Goal: Task Accomplishment & Management: Complete application form

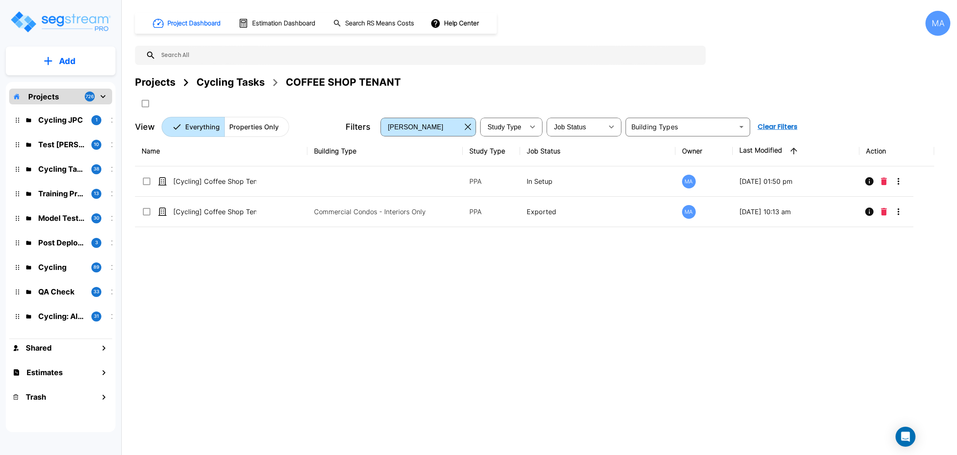
click at [231, 80] on div "Cycling Tasks" at bounding box center [231, 82] width 68 height 15
drag, startPoint x: 231, startPoint y: 80, endPoint x: 363, endPoint y: 5, distance: 151.7
click at [231, 83] on div "Cycling Tasks" at bounding box center [231, 82] width 68 height 15
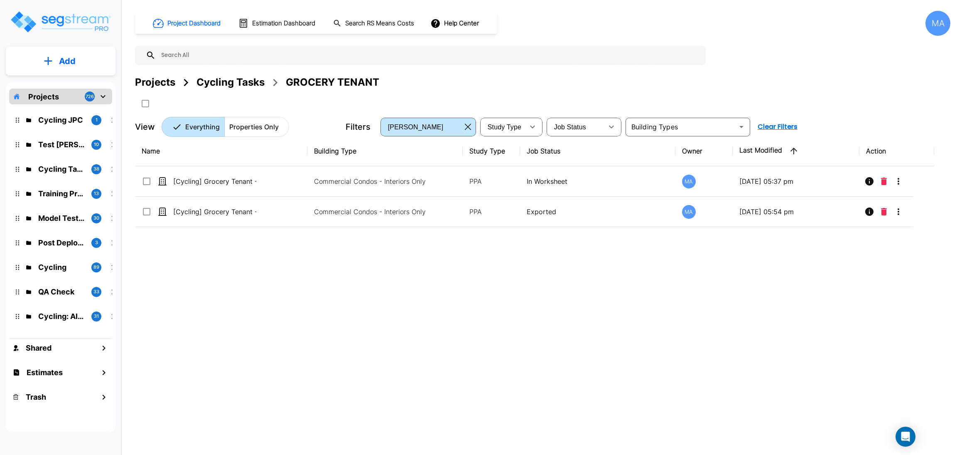
click at [218, 84] on div "Cycling Tasks" at bounding box center [231, 82] width 68 height 15
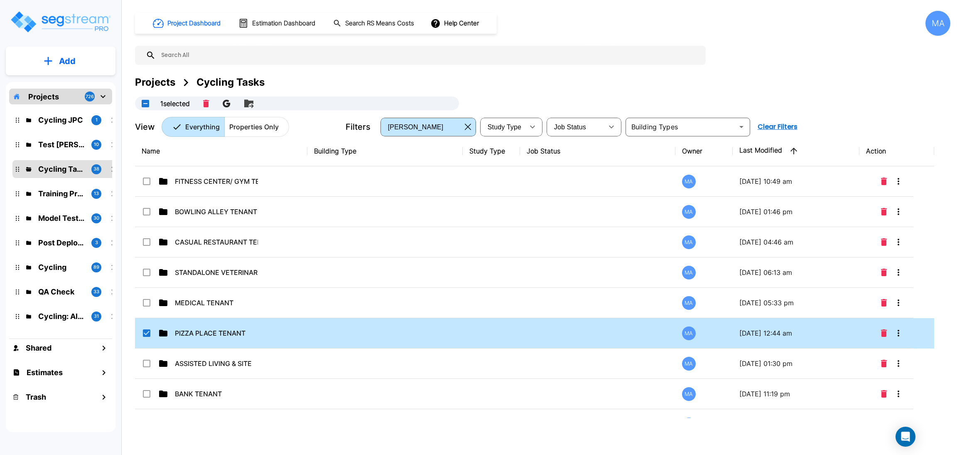
checkbox input "true"
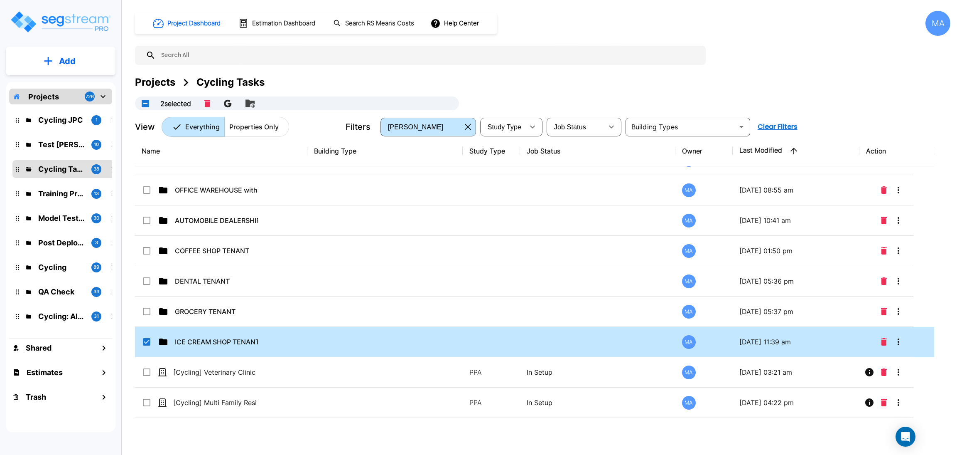
checkbox input "true"
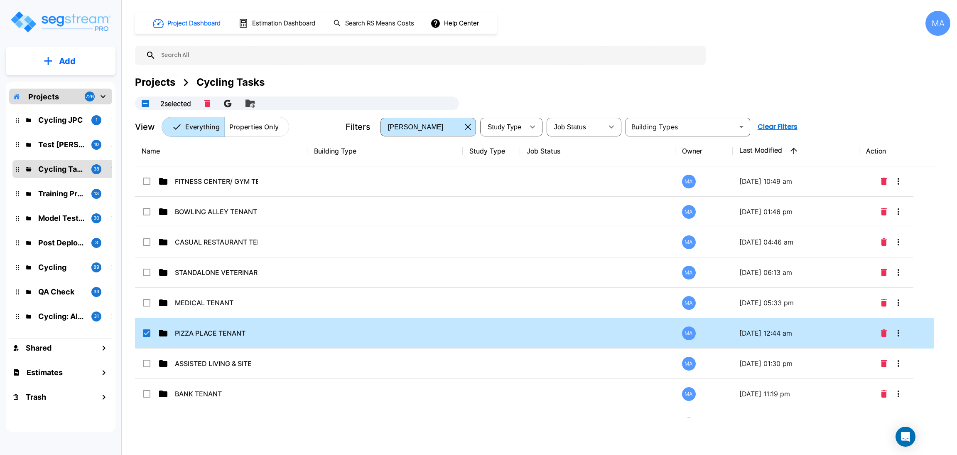
click at [146, 334] on input "select row PIZZA PLACE TENANT" at bounding box center [146, 331] width 8 height 7
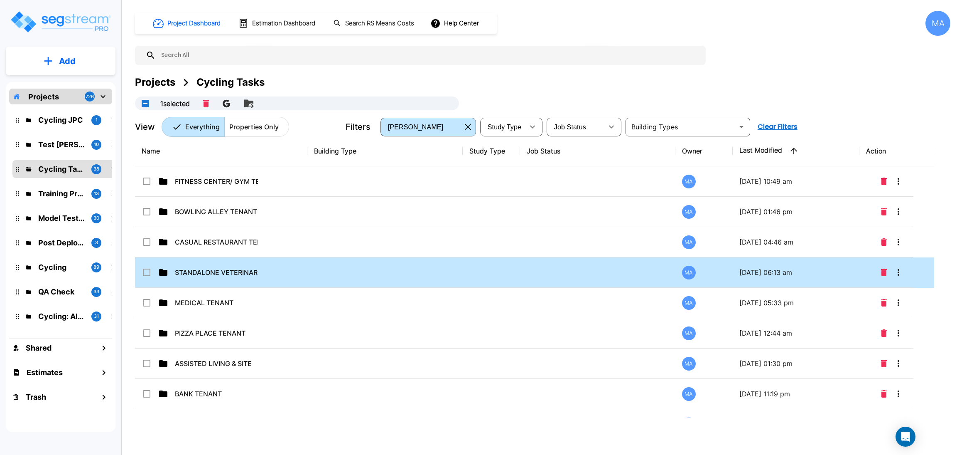
checkbox input "false"
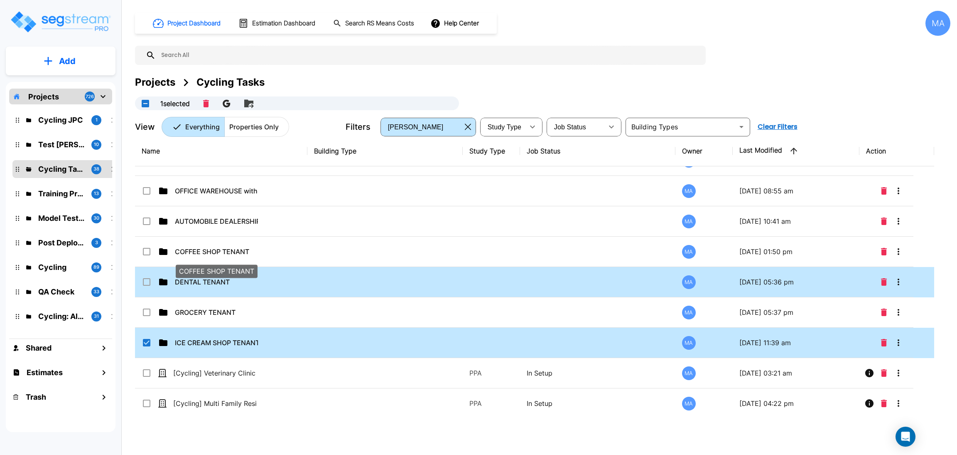
scroll to position [904, 0]
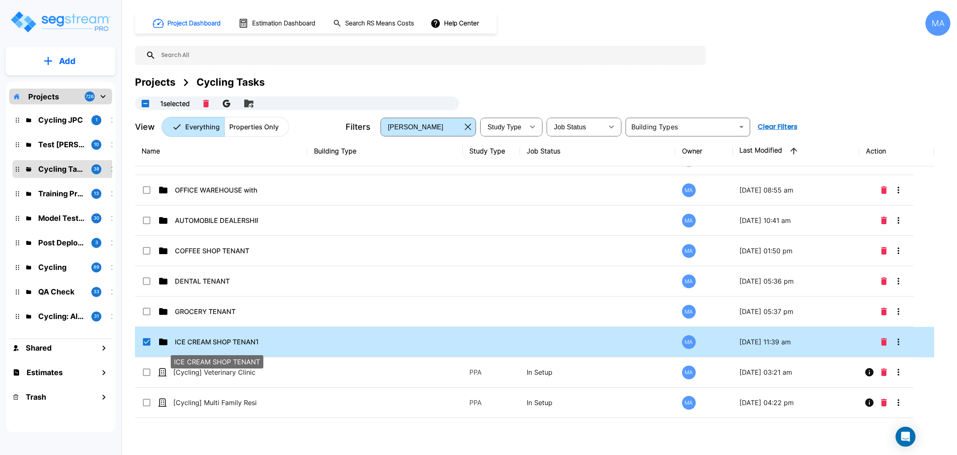
click at [185, 344] on p "ICE CREAM SHOP TENANT" at bounding box center [216, 342] width 83 height 10
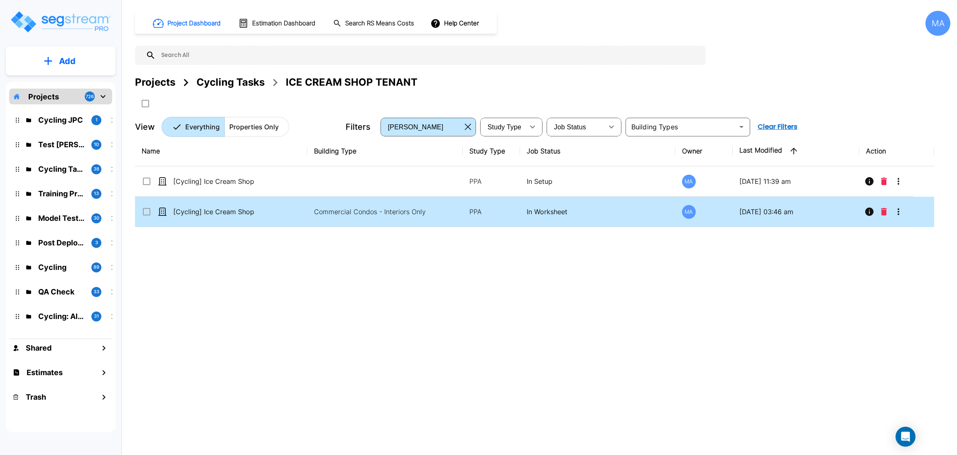
scroll to position [0, 0]
click at [232, 214] on p "[Cycling] Ice Cream Shop Tenant - 081525" at bounding box center [214, 212] width 83 height 10
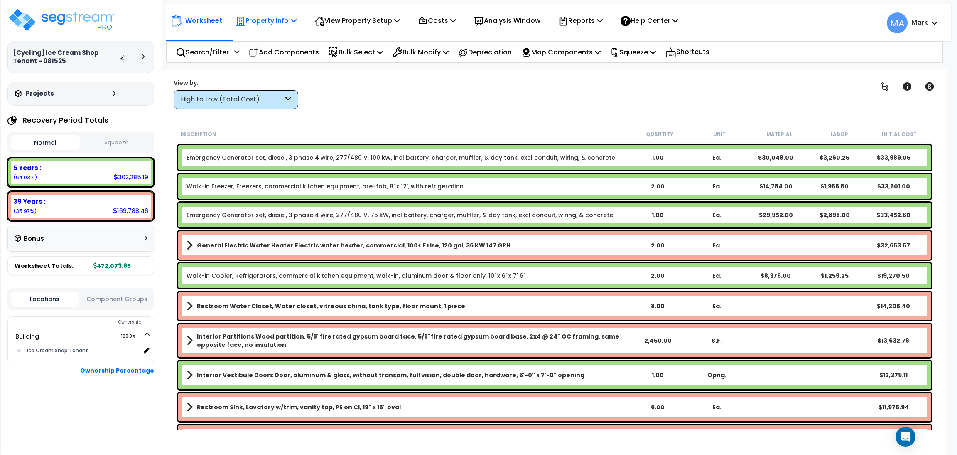
click at [267, 20] on p "Property Info" at bounding box center [266, 20] width 61 height 11
click at [332, 9] on div "Worksheet Property Info Property Setup Add Property Unit Template property Clon…" at bounding box center [558, 18] width 785 height 29
click at [297, 19] on p "View Property Setup" at bounding box center [266, 20] width 61 height 11
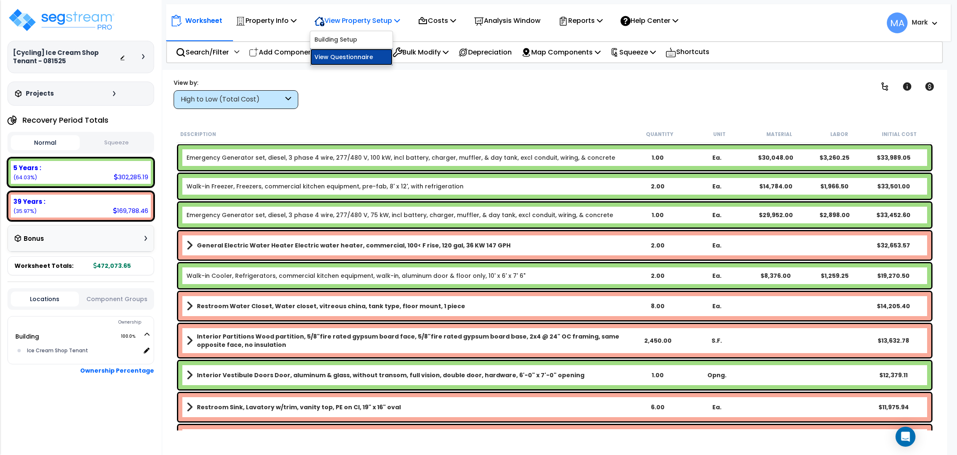
click at [328, 55] on link "View Questionnaire" at bounding box center [351, 57] width 82 height 17
click at [267, 96] on div "High to Low (Total Cost)" at bounding box center [232, 100] width 103 height 10
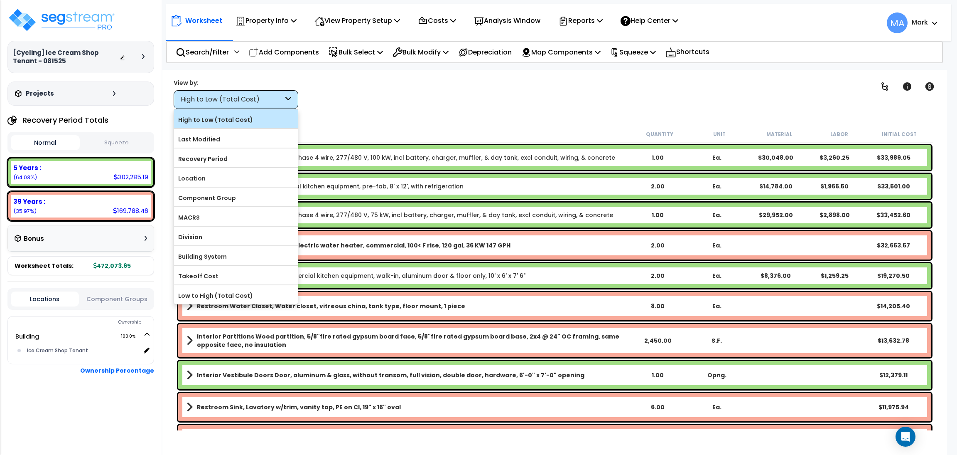
click at [243, 122] on label "High to Low (Total Cost)" at bounding box center [236, 119] width 124 height 12
click at [0, 0] on input "High to Low (Total Cost)" at bounding box center [0, 0] width 0 height 0
click at [250, 123] on label "High to Low (Total Cost)" at bounding box center [236, 119] width 124 height 12
click at [0, 0] on input "High to Low (Total Cost)" at bounding box center [0, 0] width 0 height 0
drag, startPoint x: 403, startPoint y: 74, endPoint x: 388, endPoint y: 76, distance: 14.8
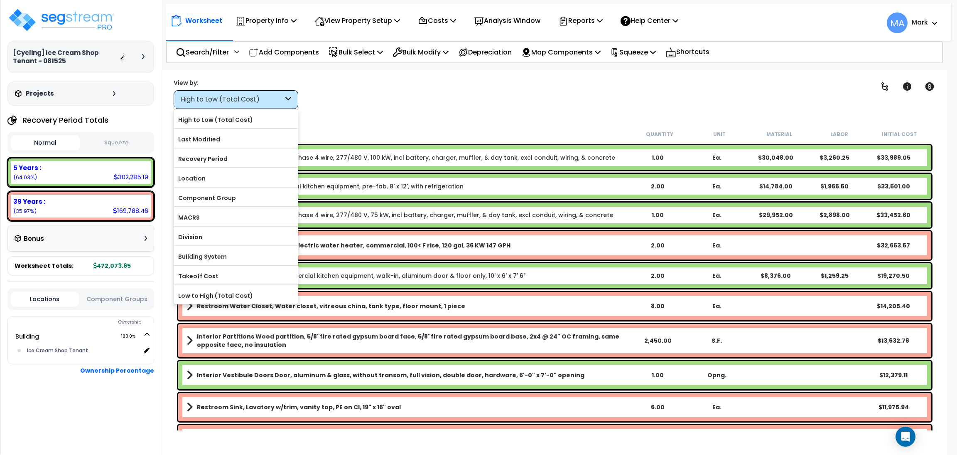
click at [402, 74] on div "Worksheet Property Info Property Setup Add Property Unit Template property Clon…" at bounding box center [554, 297] width 785 height 455
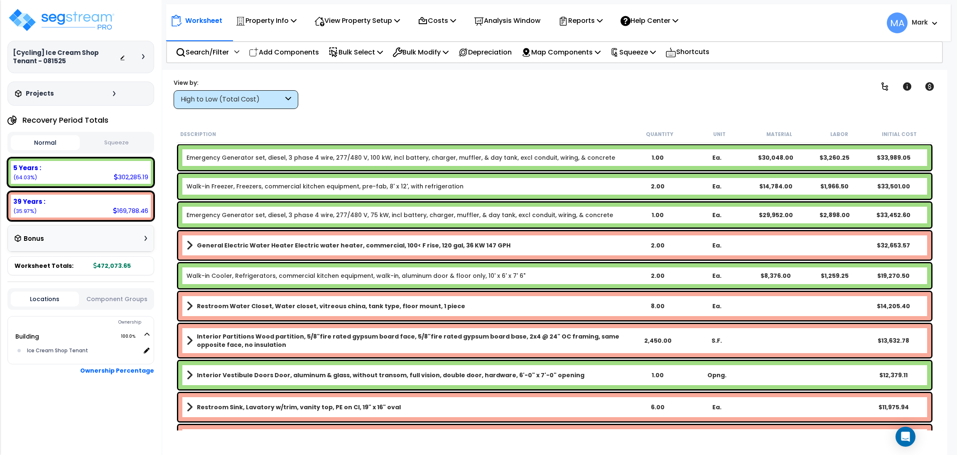
click at [244, 97] on div "High to Low (Total Cost)" at bounding box center [232, 100] width 103 height 10
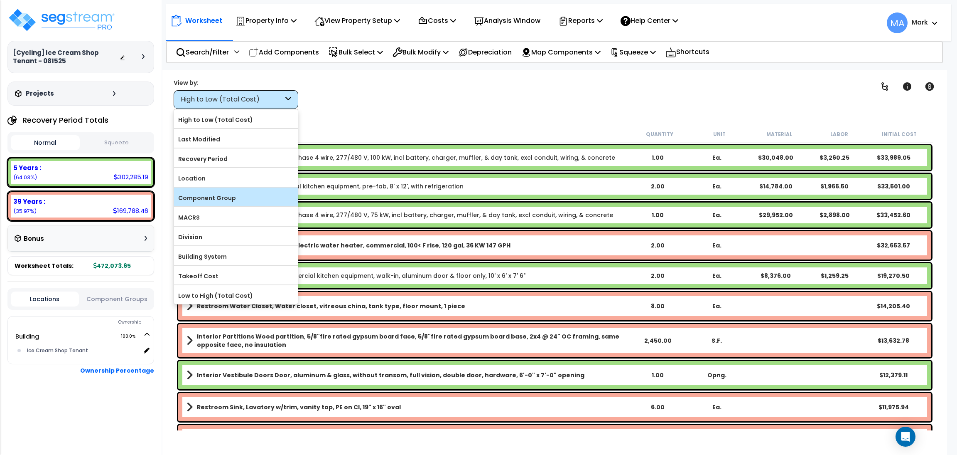
click at [232, 193] on label "Component Group" at bounding box center [236, 198] width 124 height 12
click at [0, 0] on input "Component Group" at bounding box center [0, 0] width 0 height 0
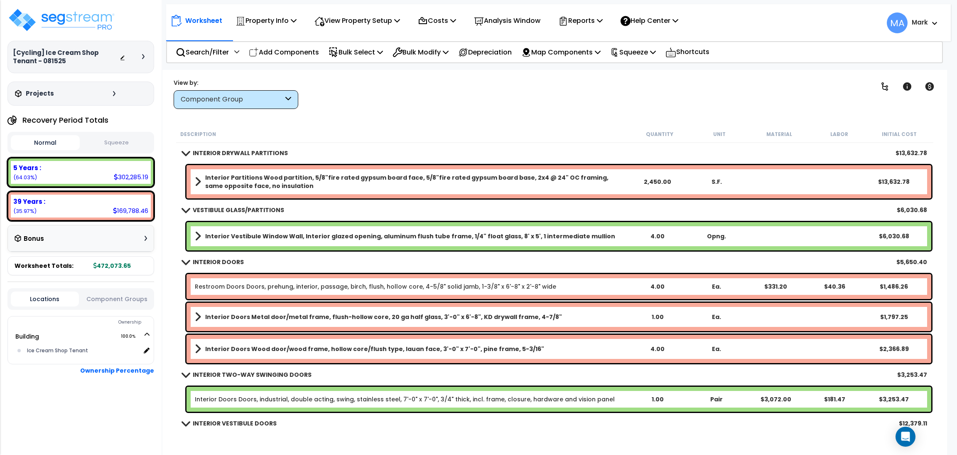
click at [272, 101] on div "Component Group" at bounding box center [232, 100] width 103 height 10
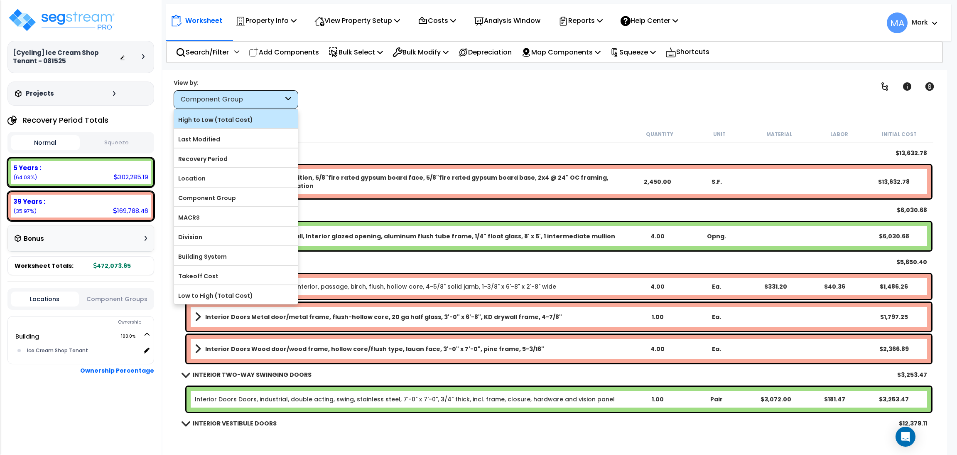
click at [241, 123] on label "High to Low (Total Cost)" at bounding box center [236, 119] width 124 height 12
click at [0, 0] on input "High to Low (Total Cost)" at bounding box center [0, 0] width 0 height 0
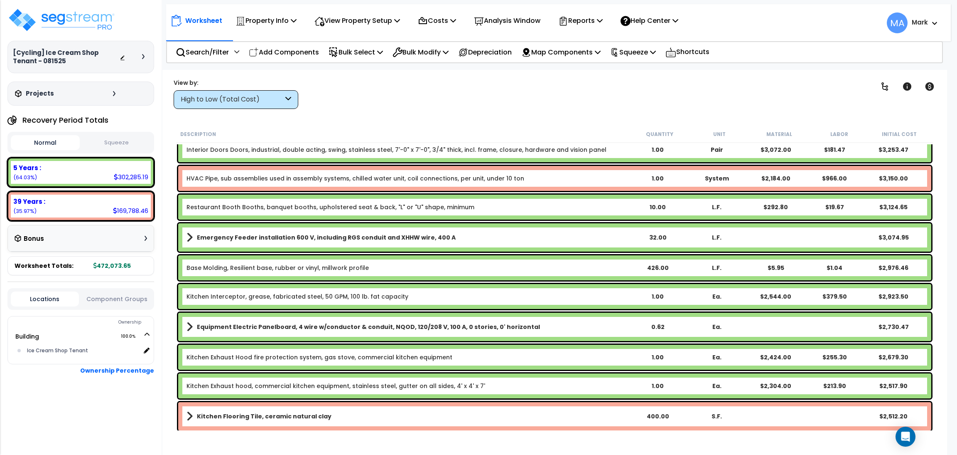
scroll to position [997, 0]
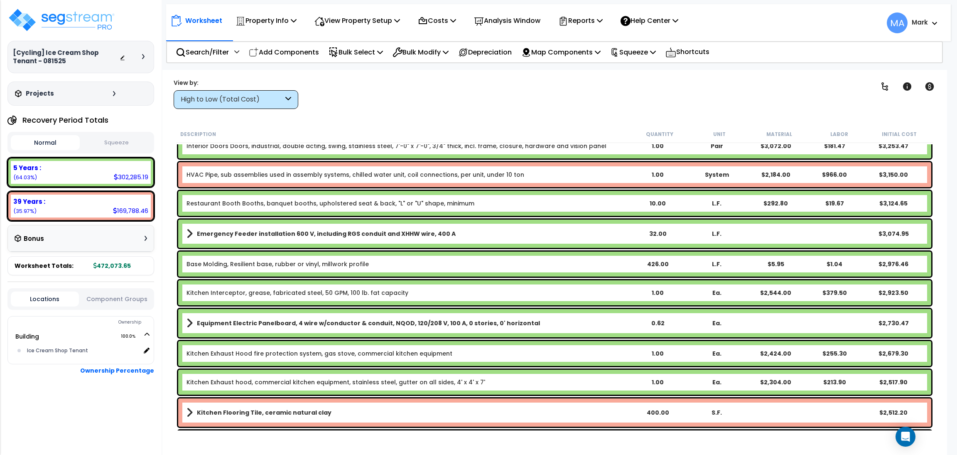
click at [230, 98] on div "High to Low (Total Cost)" at bounding box center [232, 100] width 103 height 10
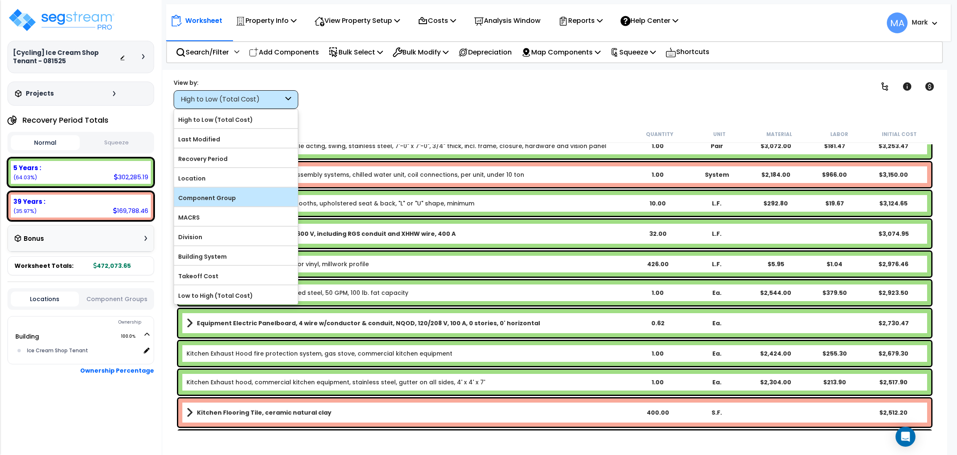
click at [211, 204] on label "Component Group" at bounding box center [236, 198] width 124 height 12
click at [0, 0] on input "Component Group" at bounding box center [0, 0] width 0 height 0
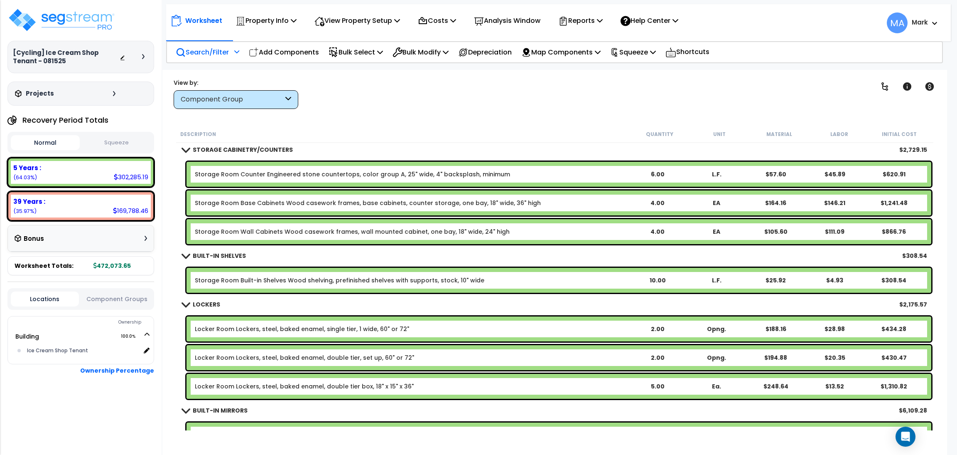
click at [204, 50] on p "Search/Filter" at bounding box center [202, 52] width 53 height 11
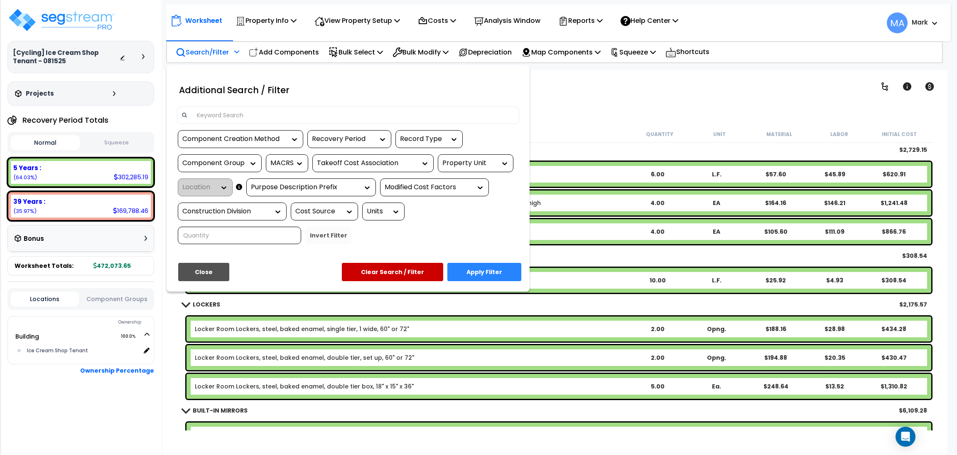
click at [214, 116] on input at bounding box center [353, 115] width 323 height 12
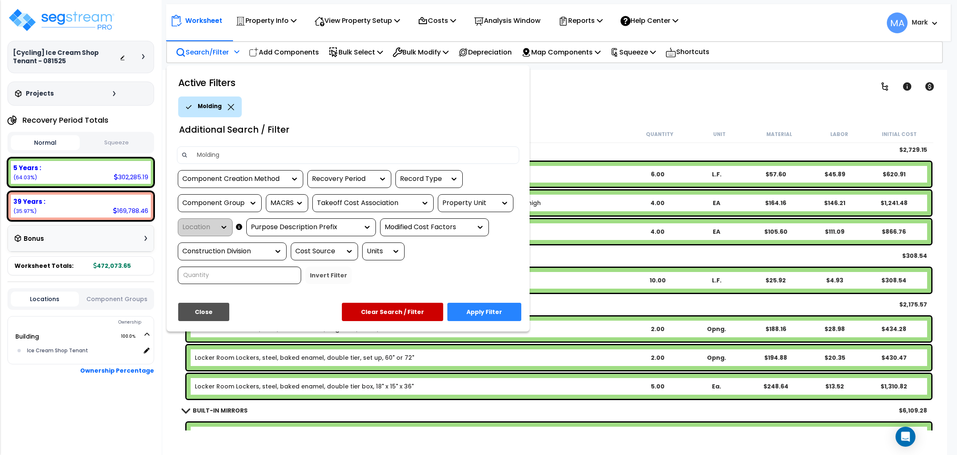
type input "Molding"
click at [475, 310] on button "Apply Filter" at bounding box center [484, 311] width 74 height 18
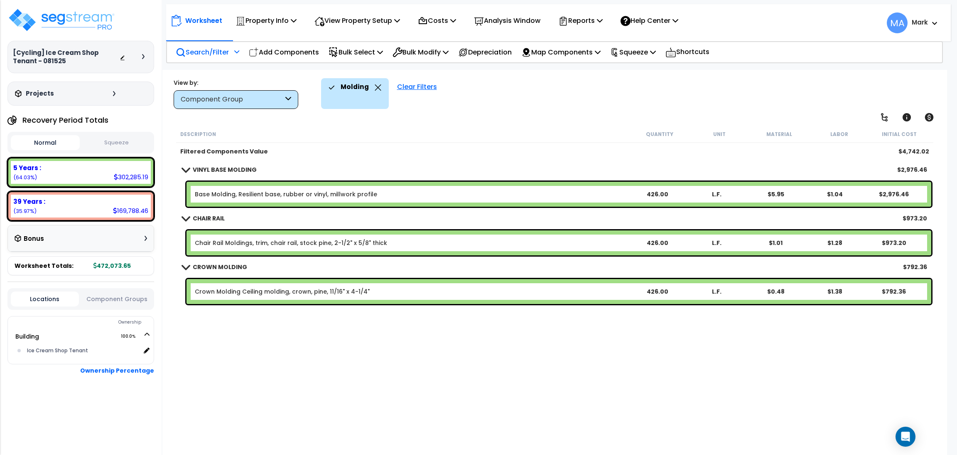
click at [375, 88] on icon at bounding box center [378, 87] width 7 height 6
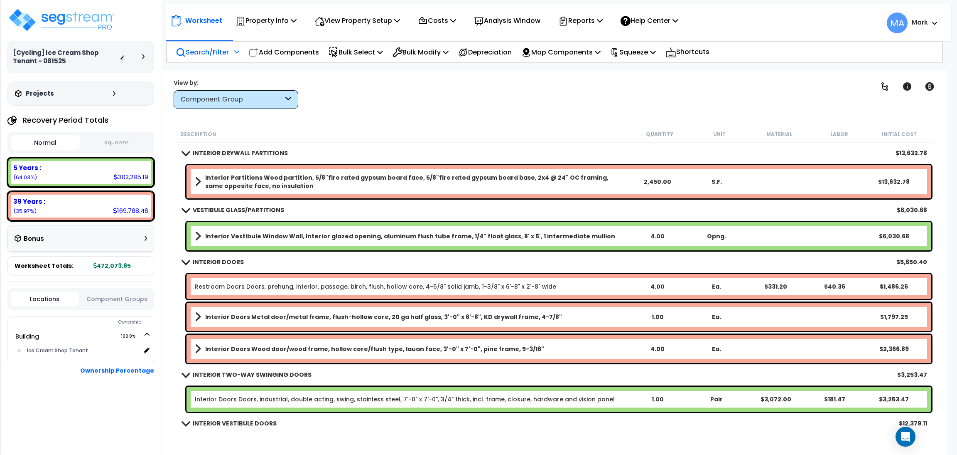
scroll to position [36, 0]
click at [890, 83] on link at bounding box center [885, 86] width 18 height 18
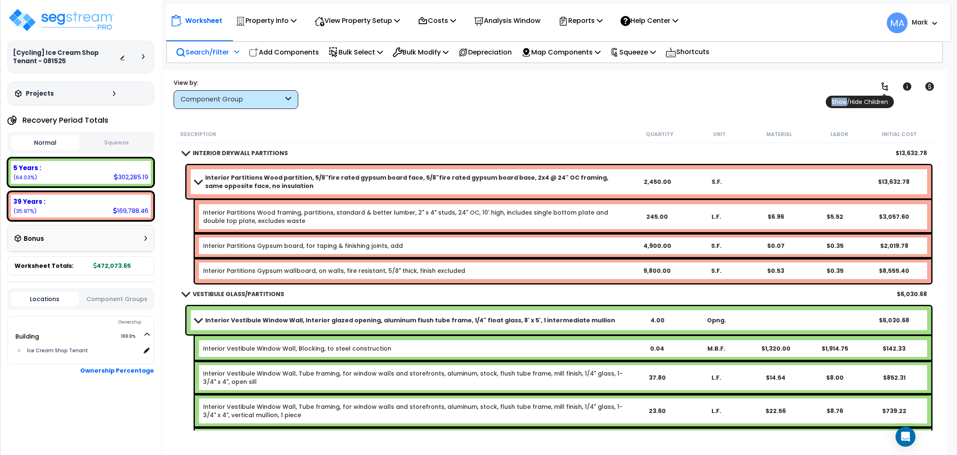
click at [890, 83] on link at bounding box center [885, 86] width 18 height 18
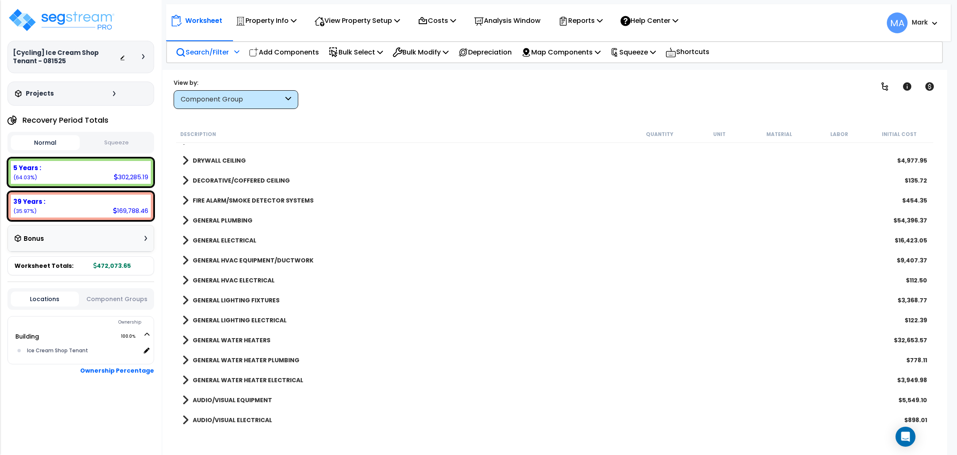
scroll to position [499, 0]
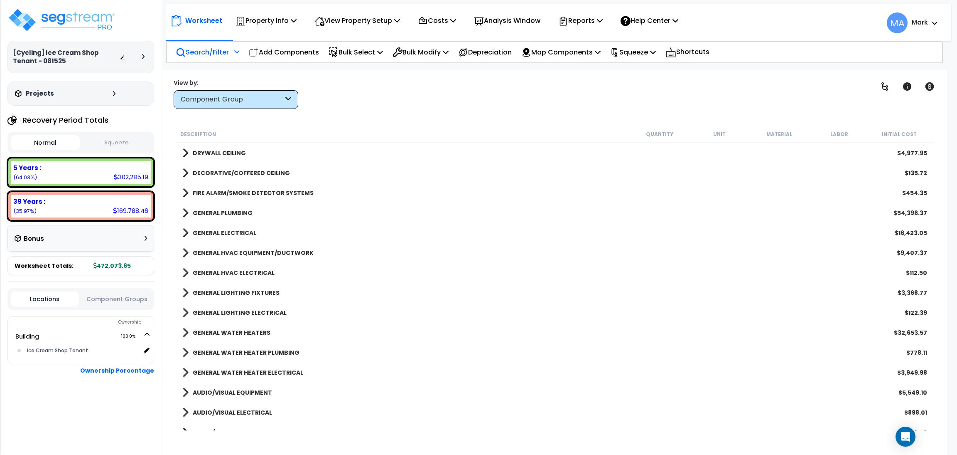
click at [247, 315] on b "GENERAL LIGHTING ELECTRICAL" at bounding box center [240, 312] width 94 height 8
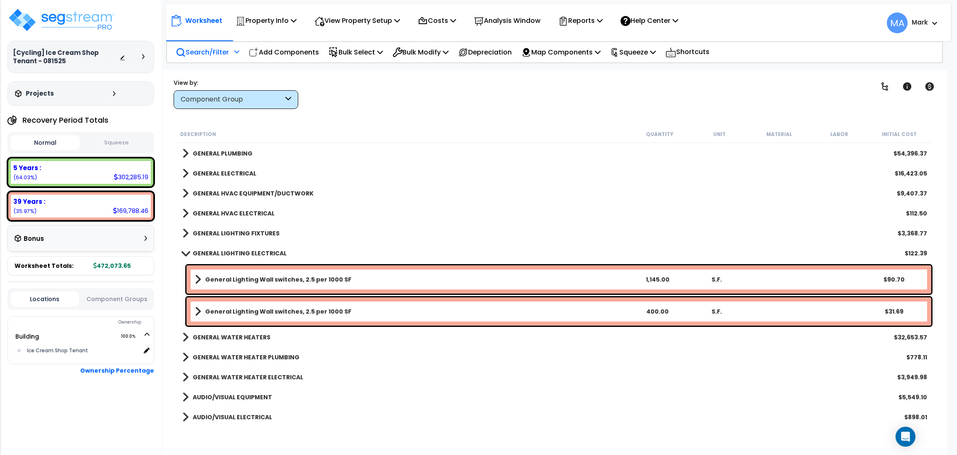
scroll to position [561, 0]
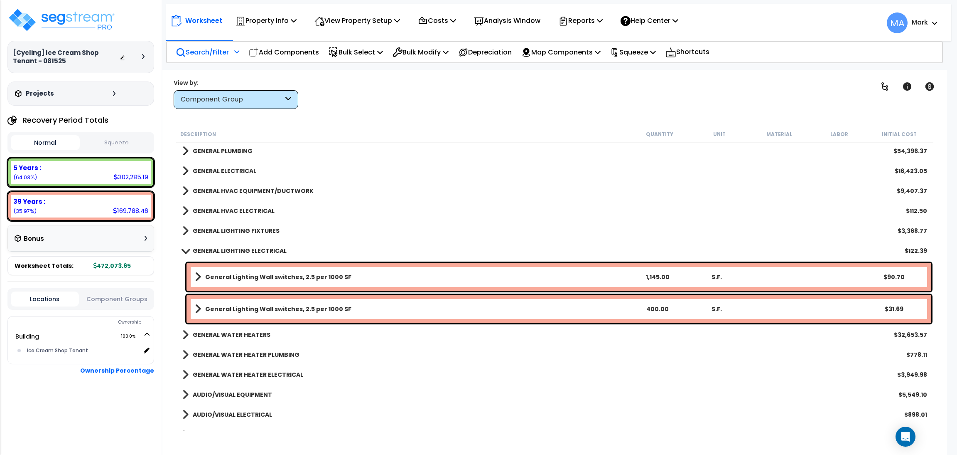
click at [258, 248] on b "GENERAL LIGHTING ELECTRICAL" at bounding box center [240, 250] width 94 height 8
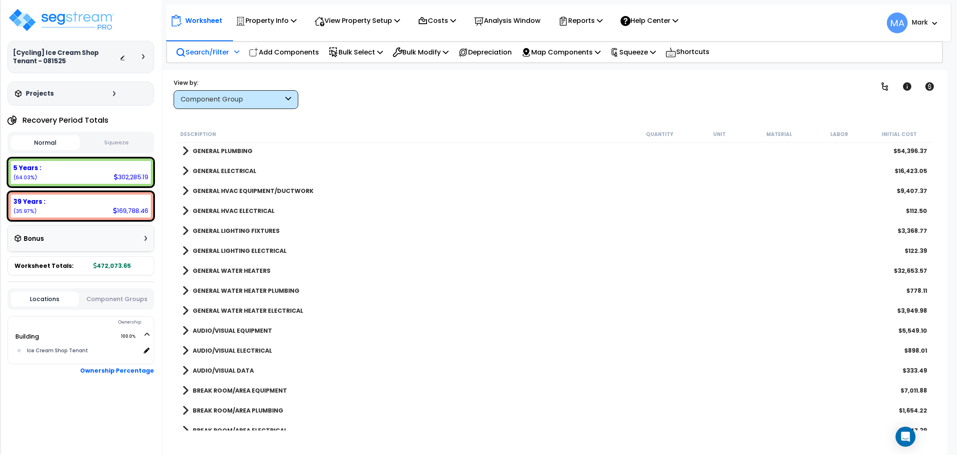
click at [273, 248] on b "GENERAL LIGHTING ELECTRICAL" at bounding box center [240, 250] width 94 height 8
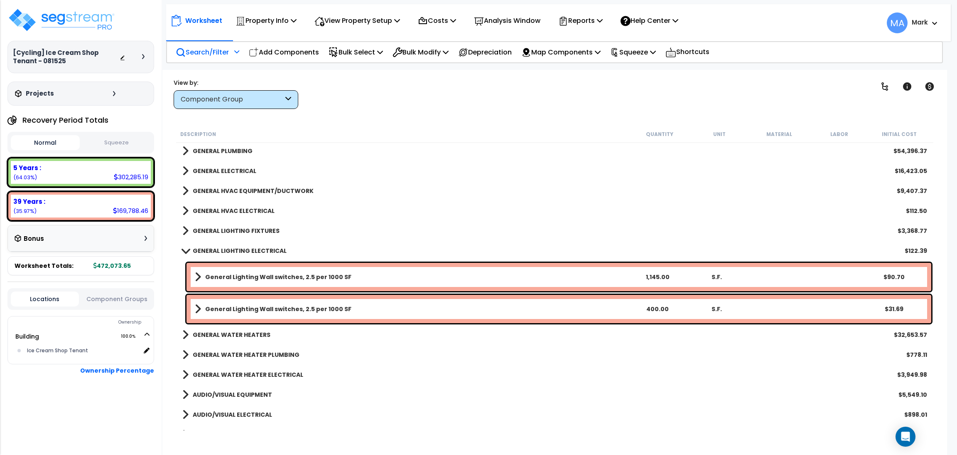
click at [263, 252] on b "GENERAL LIGHTING ELECTRICAL" at bounding box center [240, 250] width 94 height 8
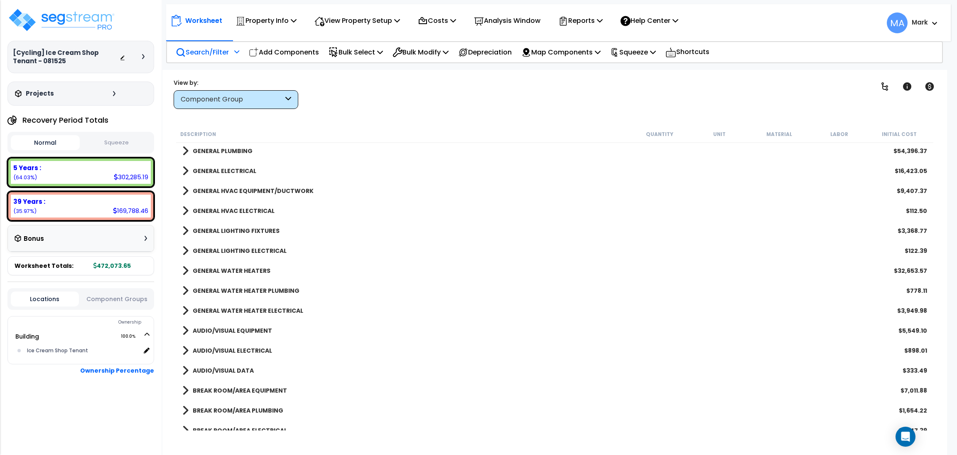
click at [257, 230] on b "GENERAL LIGHTING FIXTURES" at bounding box center [236, 230] width 87 height 8
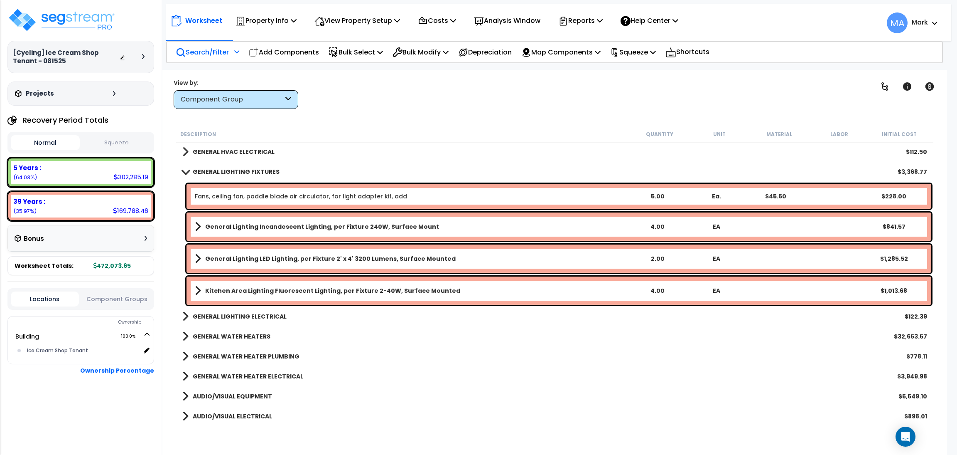
scroll to position [623, 0]
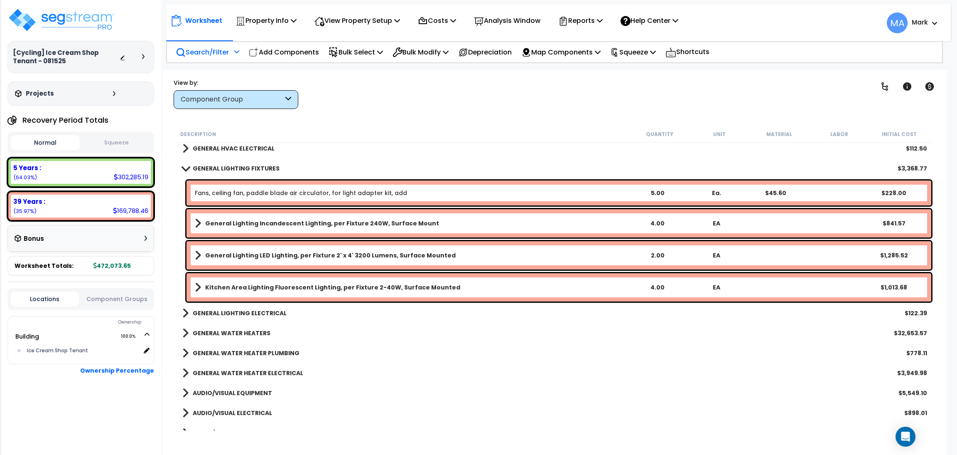
click at [322, 290] on b "Kitchen Area Lighting Fluorescent Lighting, per Fixture 2-40W, Surface Mounted" at bounding box center [332, 287] width 255 height 8
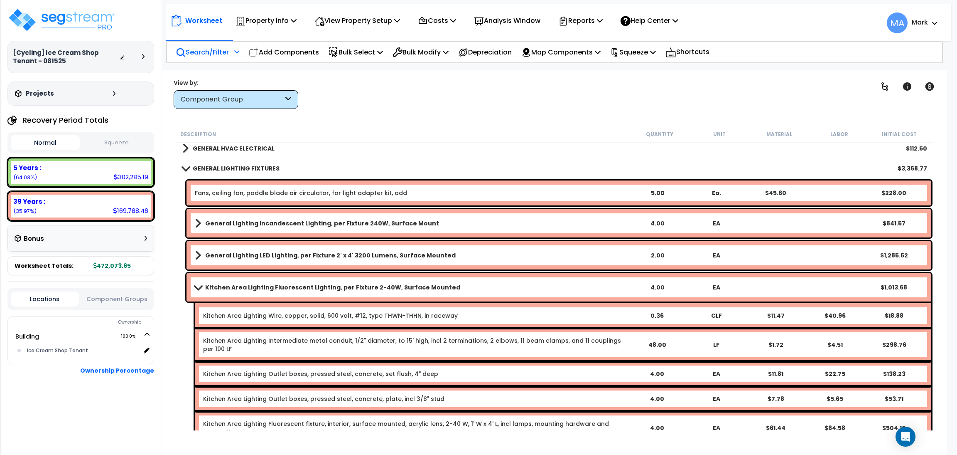
click at [337, 253] on b "General Lighting LED Lighting, per Fixture 2' x 4' 3200 Lumens, Surface Mounted" at bounding box center [330, 255] width 251 height 8
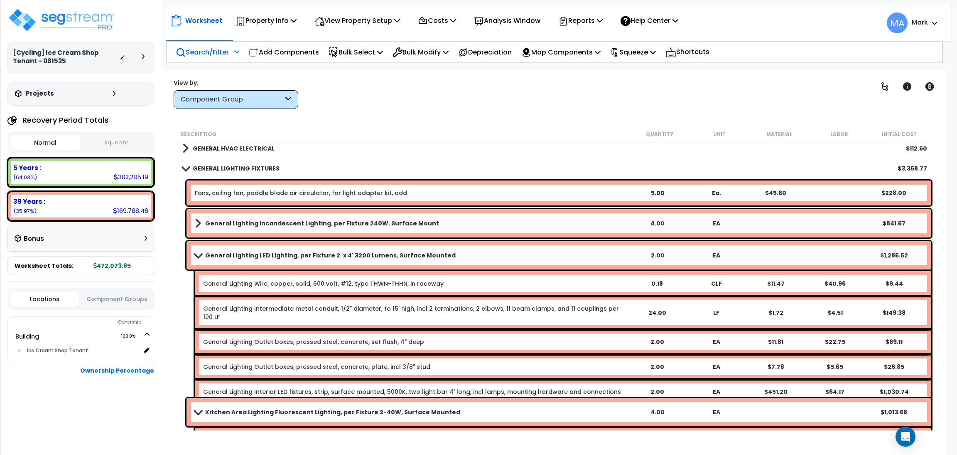
click at [327, 232] on div "General Lighting Incandescent Lighting, per Fixture 240W, Surface Mount 4.00 EA…" at bounding box center [559, 223] width 745 height 28
click at [321, 224] on b "General Lighting Incandescent Lighting, per Fixture 240W, Surface Mount" at bounding box center [322, 223] width 234 height 8
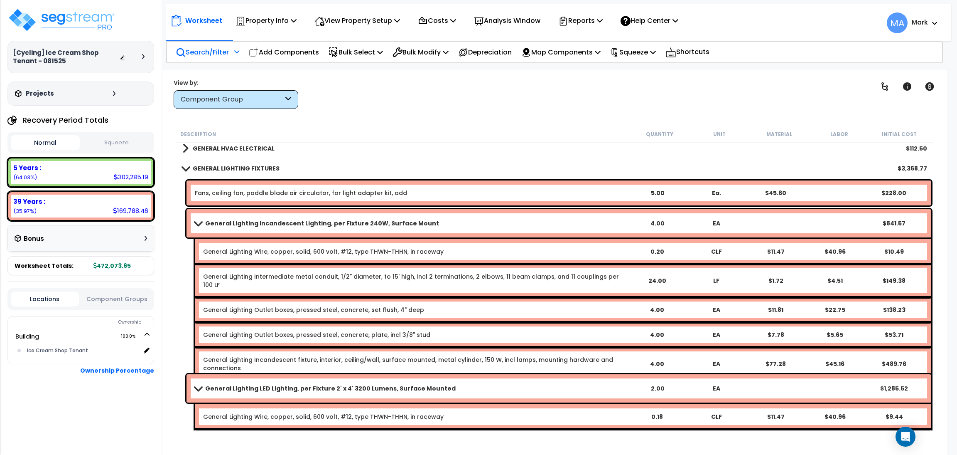
click at [321, 224] on b "General Lighting Incandescent Lighting, per Fixture 240W, Surface Mount" at bounding box center [322, 223] width 234 height 8
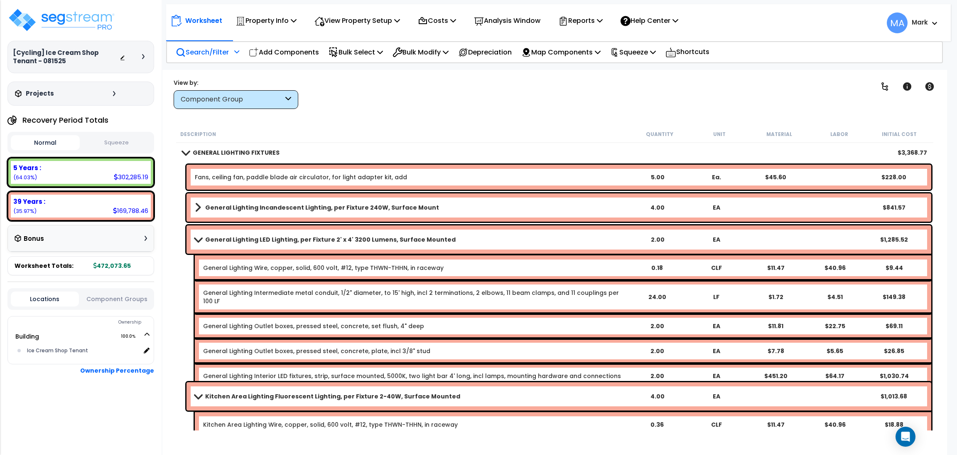
scroll to position [747, 0]
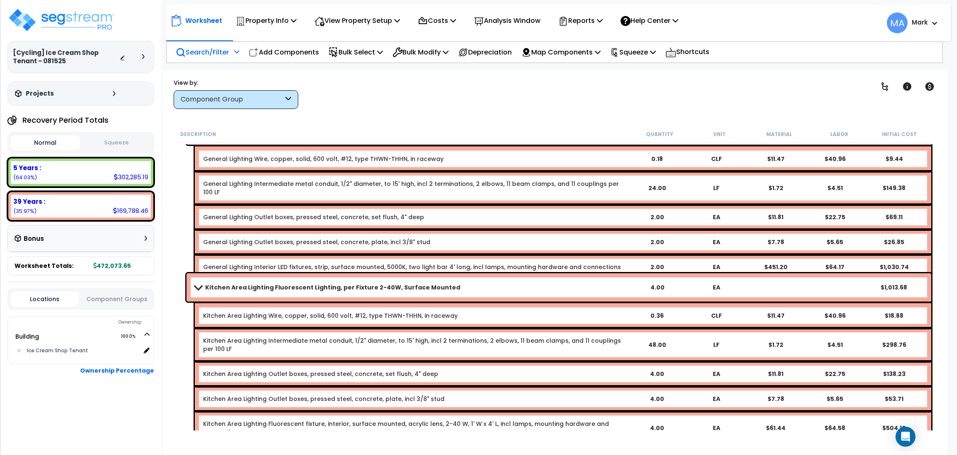
click at [266, 279] on div "Kitchen Area Lighting Fluorescent Lighting, per Fixture 2-40W, Surface Mounted …" at bounding box center [559, 287] width 745 height 28
click at [207, 289] on b "Kitchen Area Lighting Fluorescent Lighting, per Fixture 2-40W, Surface Mounted" at bounding box center [332, 287] width 255 height 8
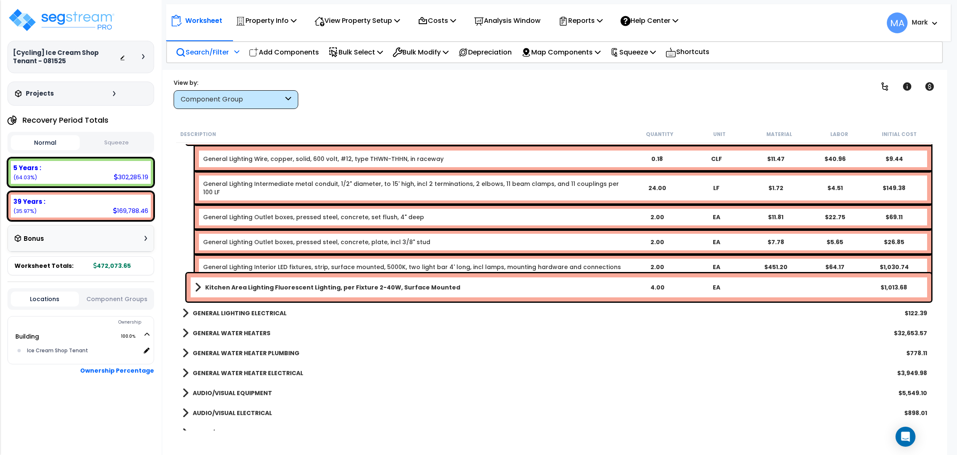
click at [213, 288] on b "Kitchen Area Lighting Fluorescent Lighting, per Fixture 2-40W, Surface Mounted" at bounding box center [332, 287] width 255 height 8
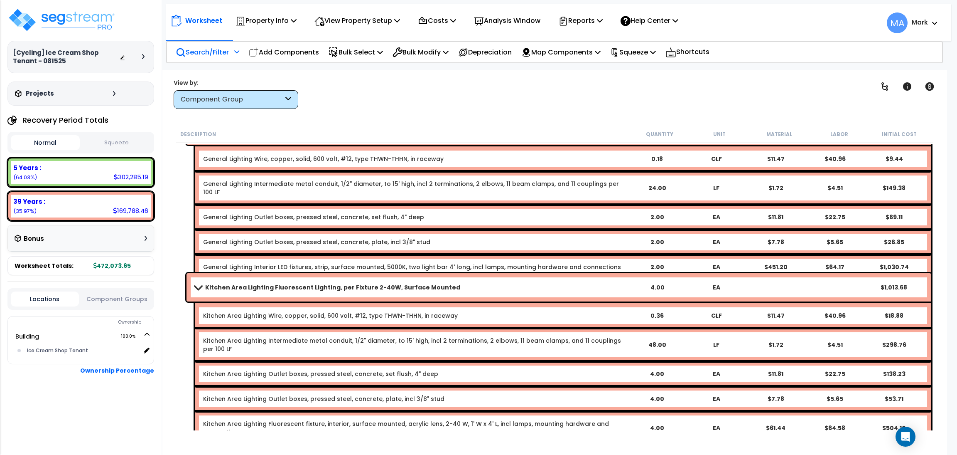
click at [213, 288] on b "Kitchen Area Lighting Fluorescent Lighting, per Fixture 2-40W, Surface Mounted" at bounding box center [332, 287] width 255 height 8
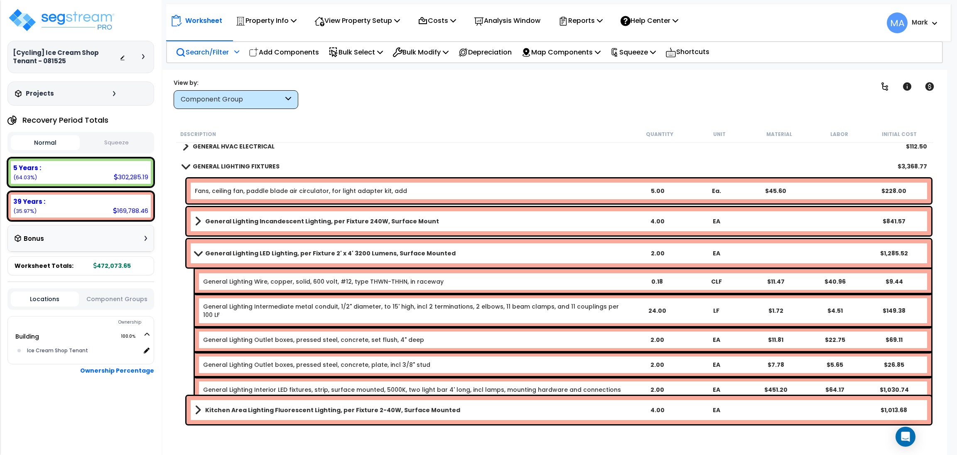
scroll to position [623, 0]
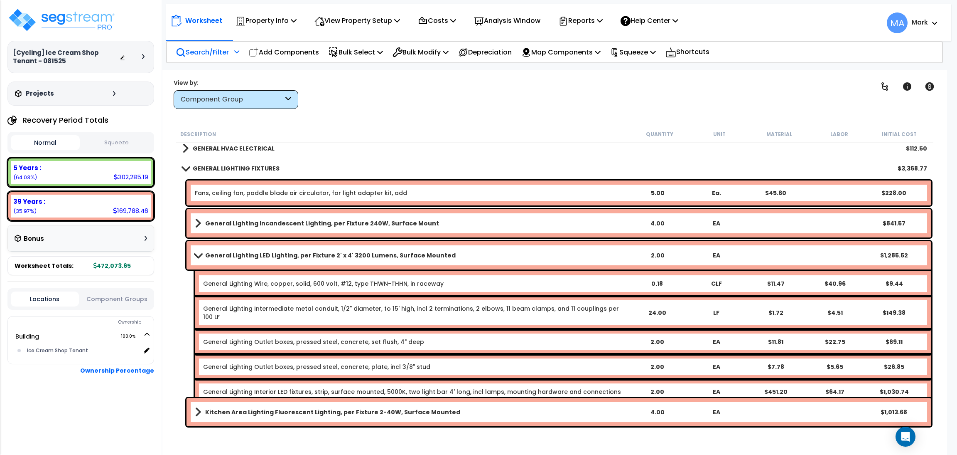
click at [222, 256] on b "General Lighting LED Lighting, per Fixture 2' x 4' 3200 Lumens, Surface Mounted" at bounding box center [330, 255] width 251 height 8
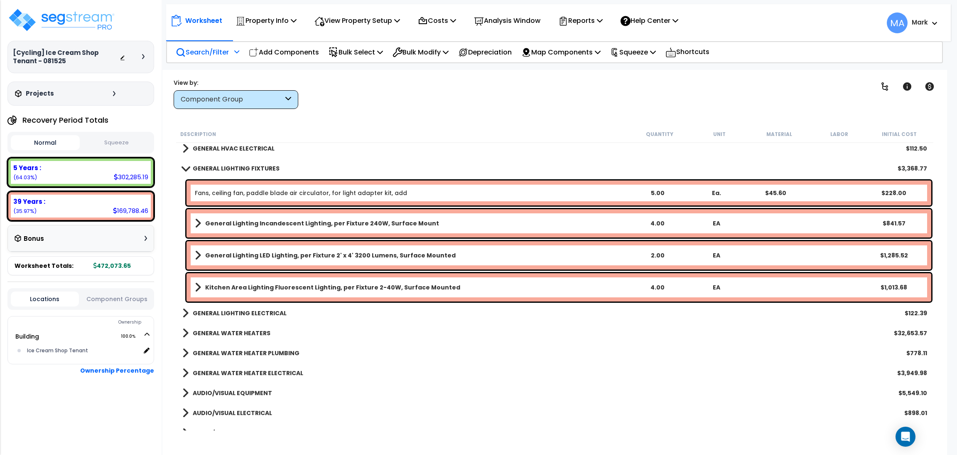
click at [237, 224] on b "General Lighting Incandescent Lighting, per Fixture 240W, Surface Mount" at bounding box center [322, 223] width 234 height 8
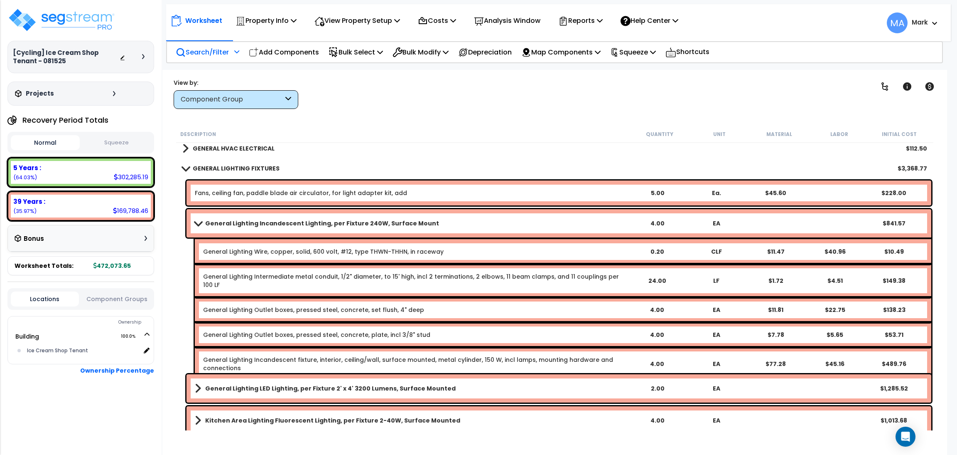
click at [237, 224] on b "General Lighting Incandescent Lighting, per Fixture 240W, Surface Mount" at bounding box center [322, 223] width 234 height 8
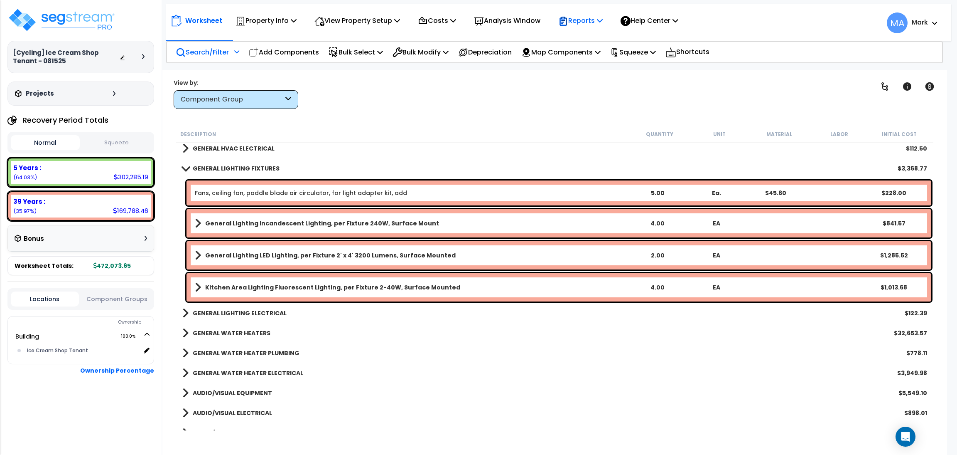
click at [603, 19] on p "Reports" at bounding box center [580, 20] width 44 height 11
click at [604, 101] on link "Download Report Slug Map" at bounding box center [595, 104] width 82 height 25
click at [580, 20] on p "Reports" at bounding box center [580, 20] width 44 height 11
click at [593, 40] on link "Get Report" at bounding box center [595, 39] width 82 height 17
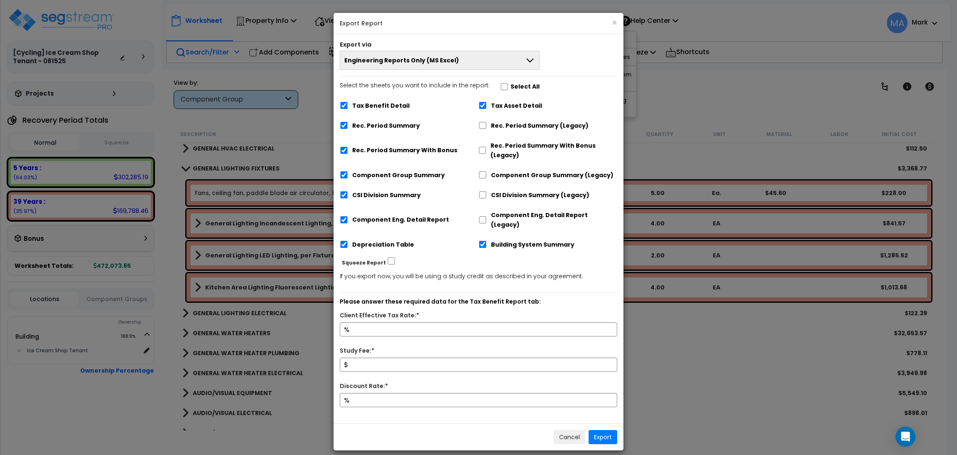
click at [561, 5] on div "× Export Report Export via Engineering Reports Only (MS Excel) Engineering Repo…" at bounding box center [478, 227] width 957 height 455
click at [615, 20] on button "×" at bounding box center [614, 22] width 5 height 9
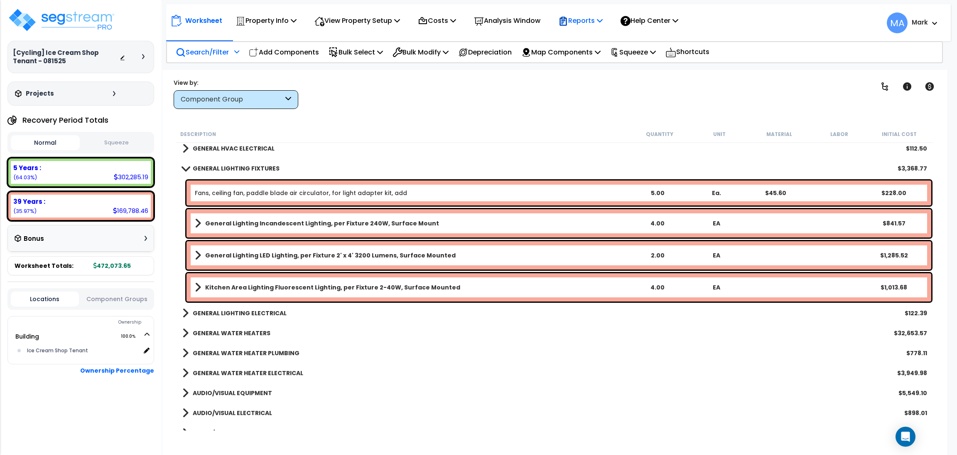
click at [603, 21] on p "Reports" at bounding box center [580, 20] width 44 height 11
click at [604, 60] on link "Manage Report Images" at bounding box center [595, 57] width 82 height 17
click at [228, 162] on link "GENERAL LIGHTING FIXTURES" at bounding box center [230, 168] width 97 height 12
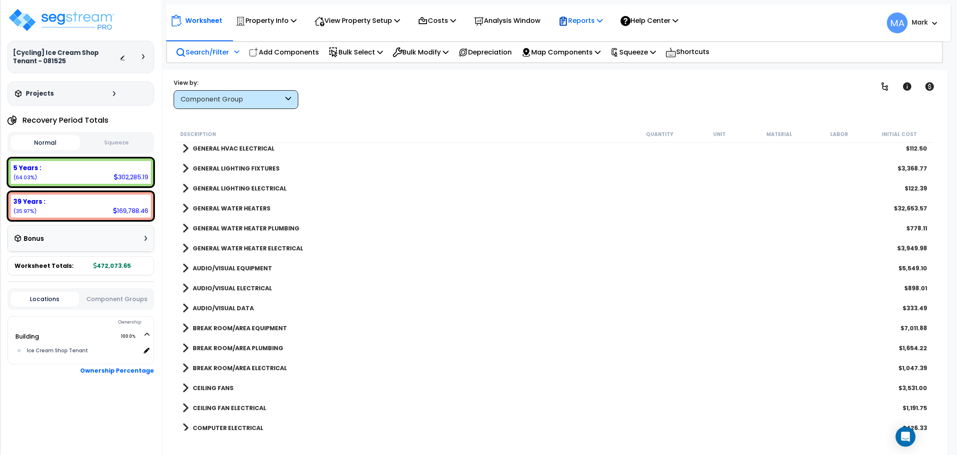
click at [580, 21] on p "Reports" at bounding box center [580, 20] width 44 height 11
click at [582, 39] on link "Get Report" at bounding box center [595, 39] width 82 height 17
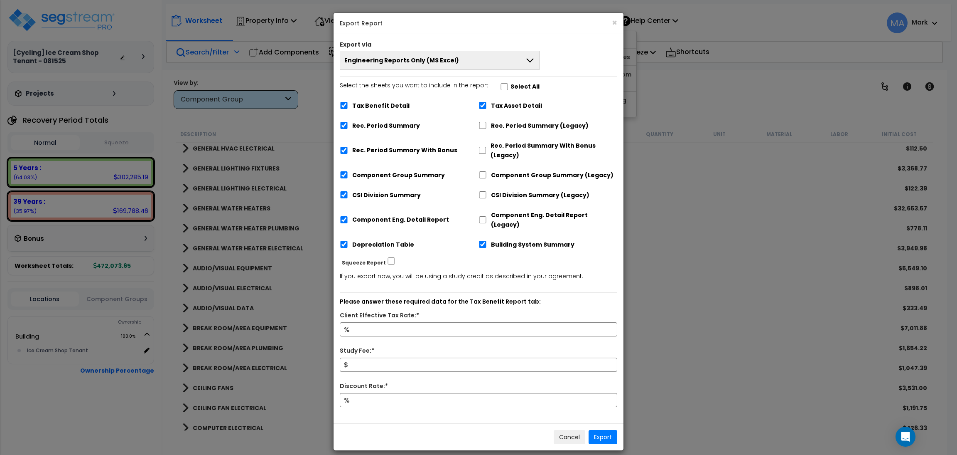
click at [493, 62] on button "Engineering Reports Only (MS Excel)" at bounding box center [440, 60] width 200 height 19
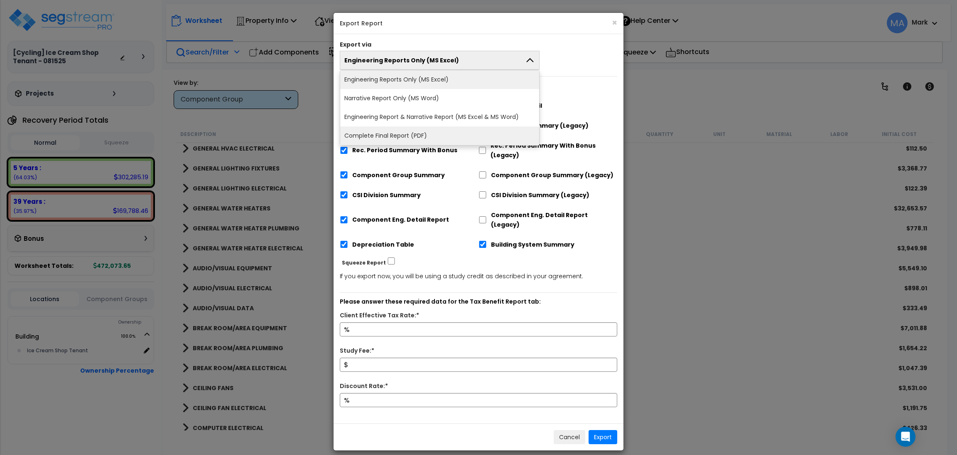
click at [413, 130] on li "Complete Final Report (PDF)" at bounding box center [439, 135] width 199 height 19
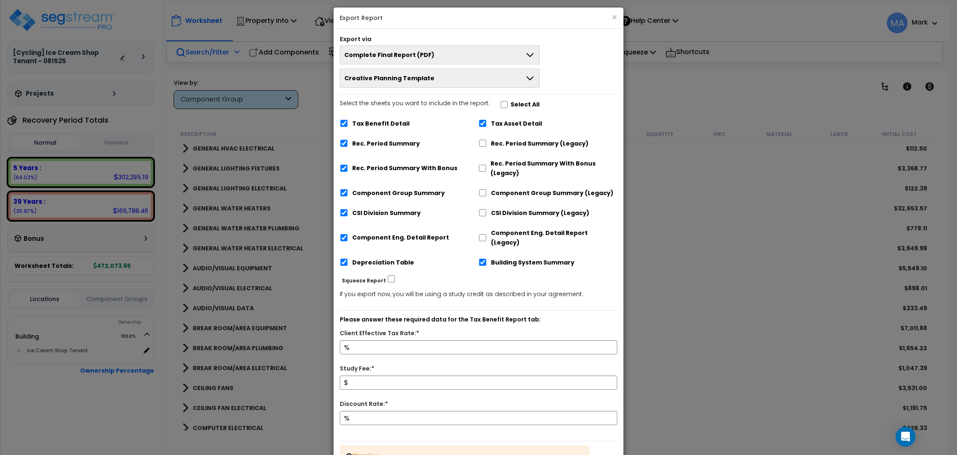
scroll to position [0, 0]
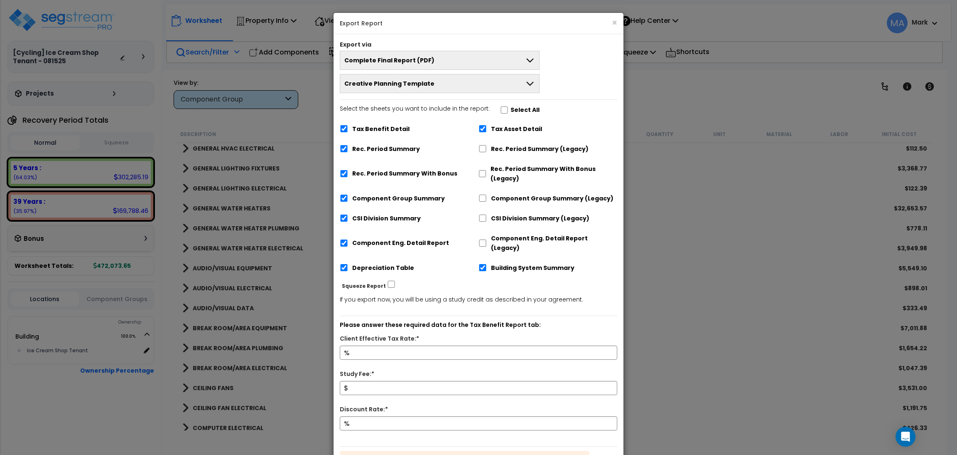
click at [448, 85] on button "Creative Planning Template" at bounding box center [440, 83] width 200 height 19
click at [459, 142] on div "Rec. Period Summary" at bounding box center [409, 148] width 139 height 16
click at [502, 109] on input "Select the sheets you want to include in the report: Select All" at bounding box center [504, 109] width 8 height 7
checkbox input "true"
click at [361, 345] on input "Client Effective Tax Rate:*" at bounding box center [479, 352] width 278 height 14
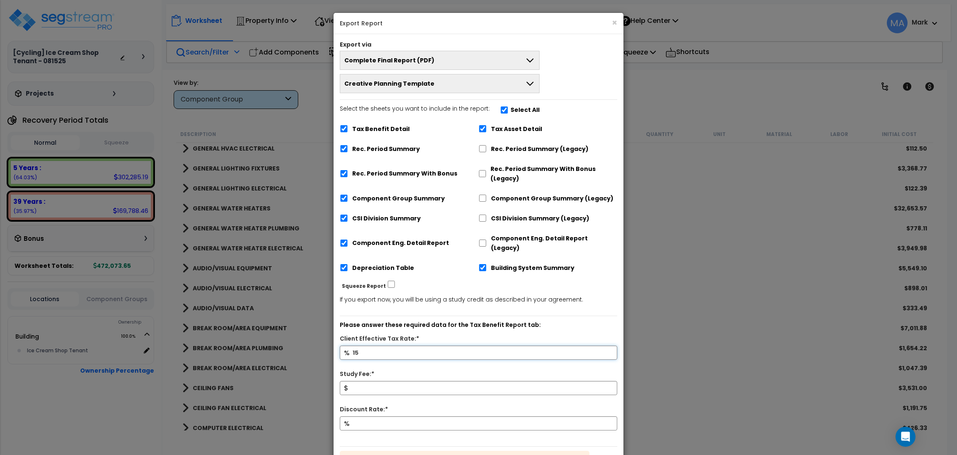
type input "15"
click at [355, 381] on input "Study Fee:*" at bounding box center [479, 388] width 278 height 14
type input "10,000"
click at [376, 416] on input "Discount Rate:*" at bounding box center [479, 423] width 278 height 14
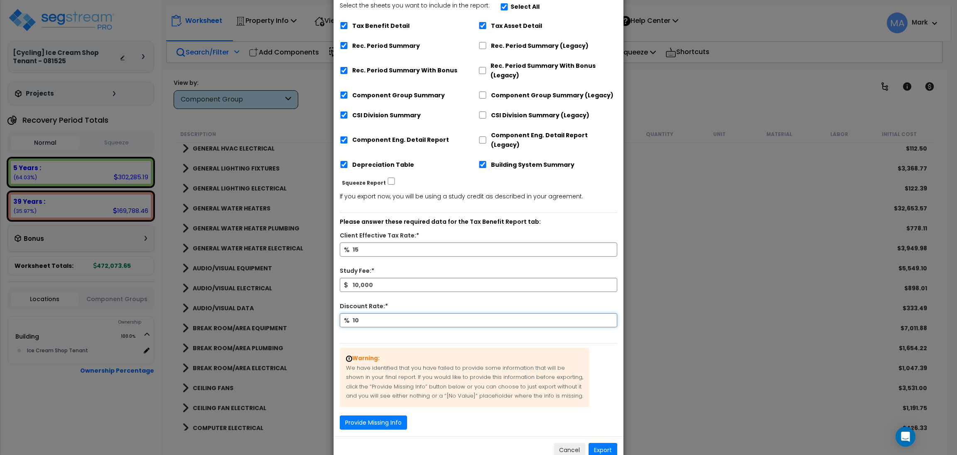
scroll to position [115, 0]
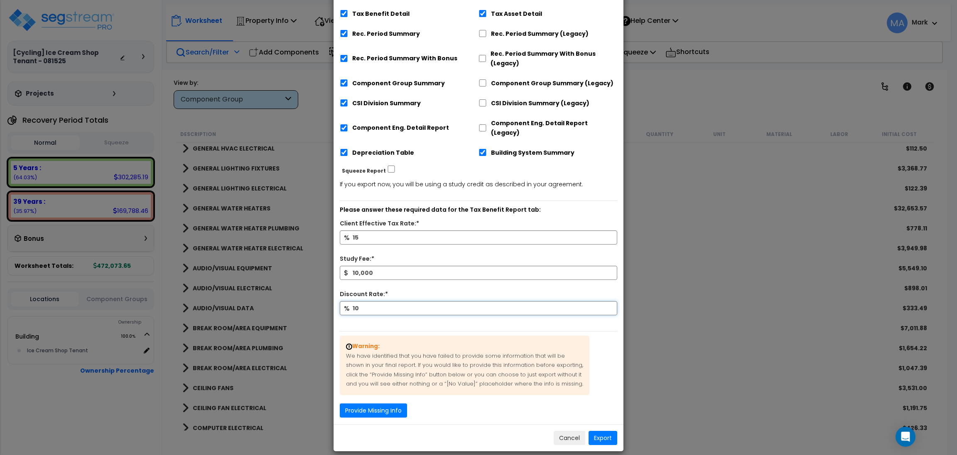
type input "10"
click at [363, 403] on button "Provide Missing Info" at bounding box center [373, 410] width 67 height 14
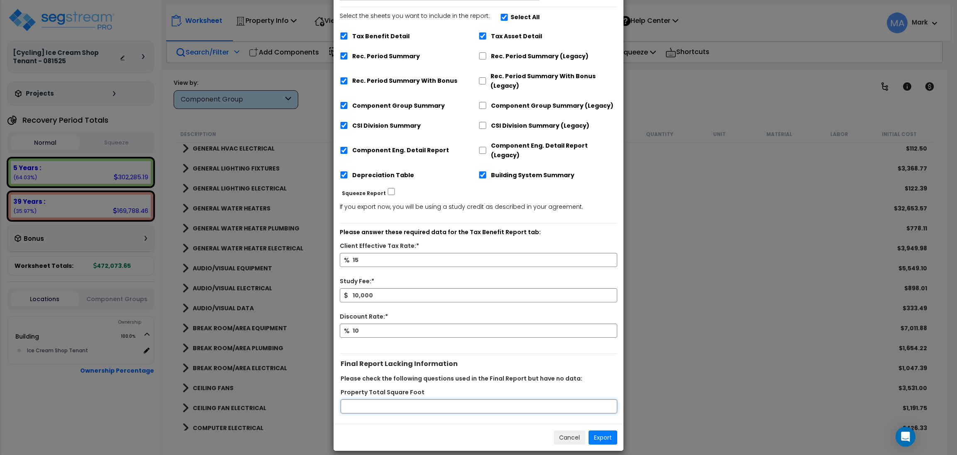
click at [385, 400] on input "Property Total Square Foot" at bounding box center [479, 406] width 277 height 14
type input "2000"
click at [608, 430] on button "Export" at bounding box center [603, 437] width 29 height 14
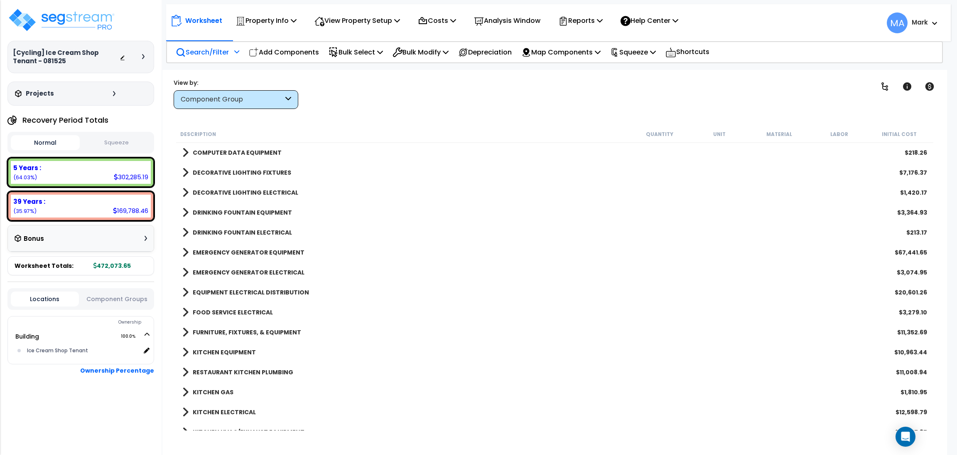
scroll to position [997, 0]
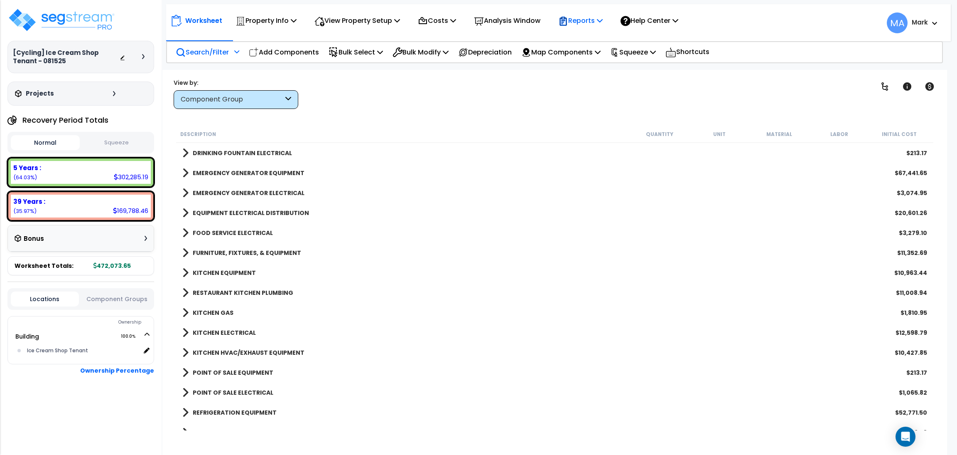
click at [568, 22] on icon at bounding box center [563, 21] width 10 height 10
click at [581, 32] on link "Get Report" at bounding box center [595, 39] width 82 height 17
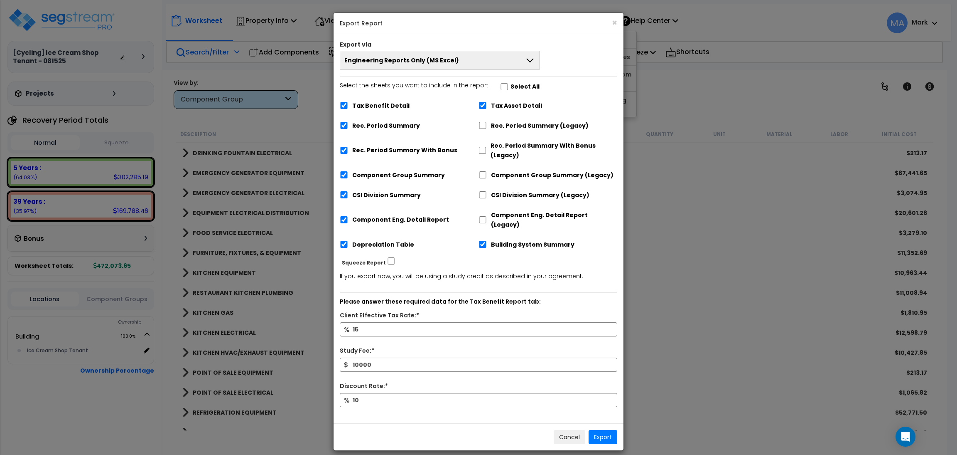
click at [460, 59] on button "Engineering Reports Only (MS Excel)" at bounding box center [440, 60] width 200 height 19
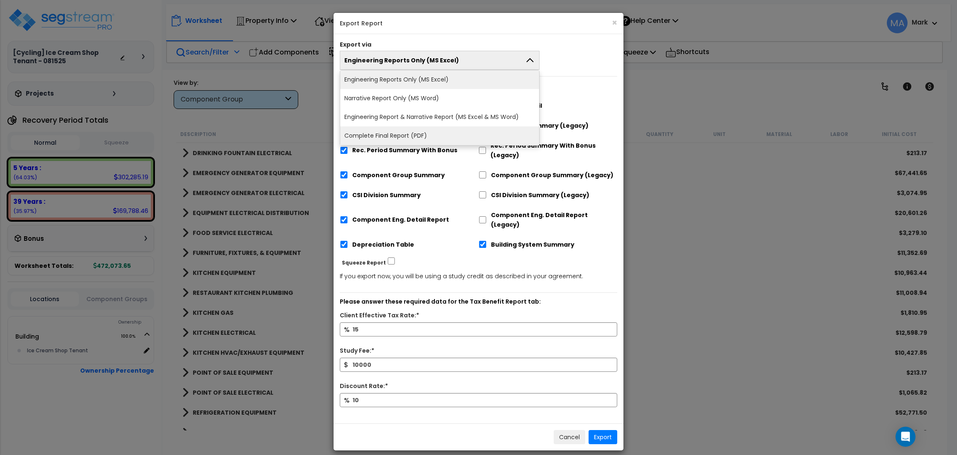
click at [395, 135] on li "Complete Final Report (PDF)" at bounding box center [439, 135] width 199 height 19
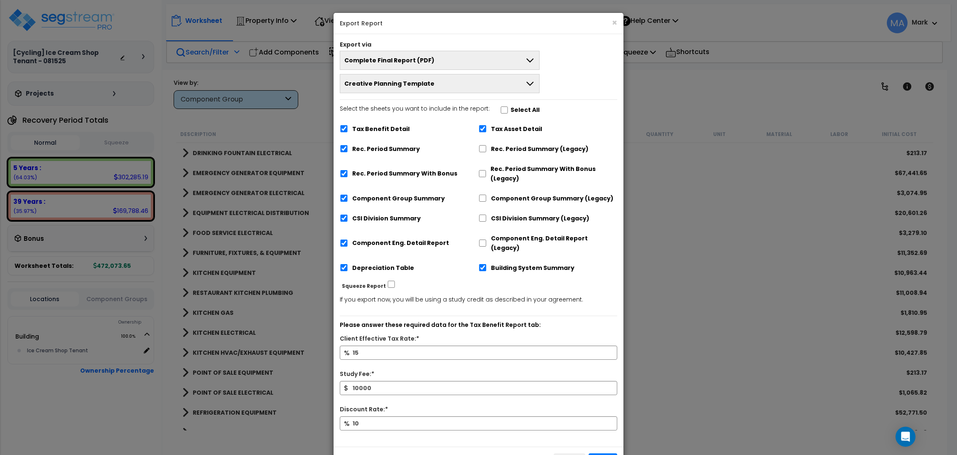
click at [478, 85] on button "Creative Planning Template" at bounding box center [440, 83] width 200 height 19
click at [530, 84] on icon at bounding box center [530, 84] width 10 height 10
click at [503, 111] on input "Select the sheets you want to include in the report: Select All" at bounding box center [504, 109] width 8 height 7
checkbox input "true"
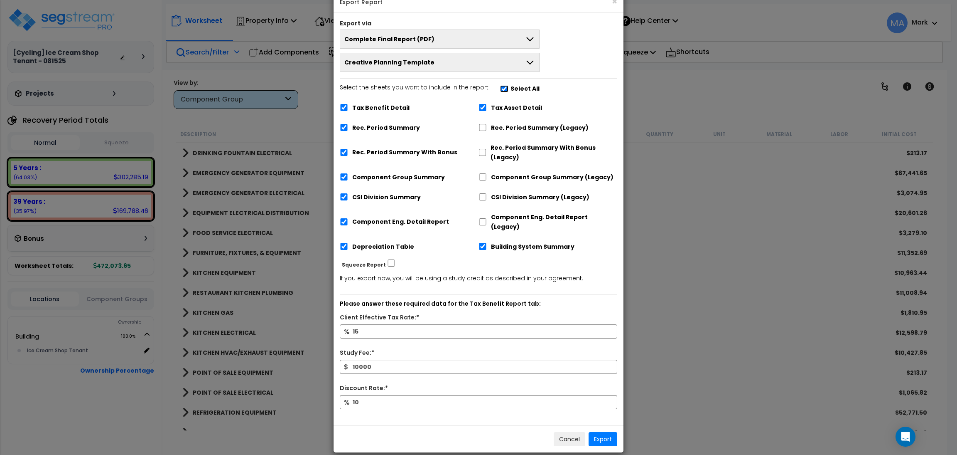
scroll to position [23, 0]
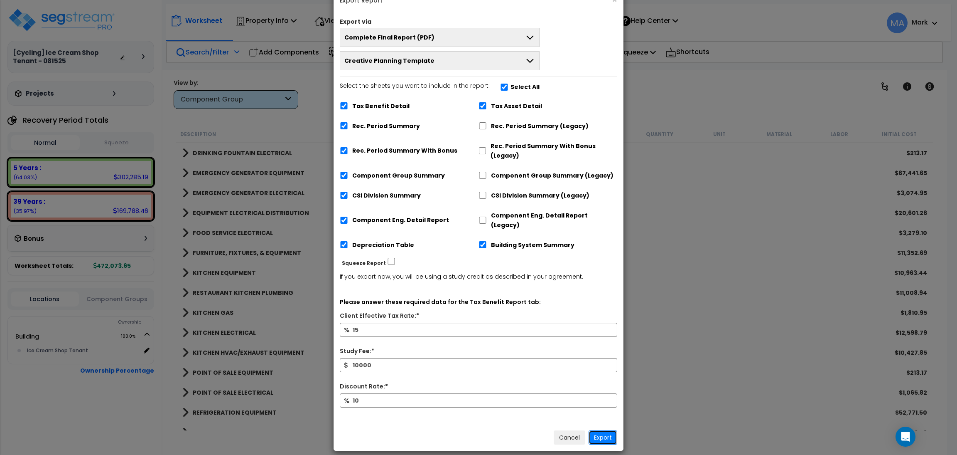
click at [609, 430] on button "Export" at bounding box center [603, 437] width 29 height 14
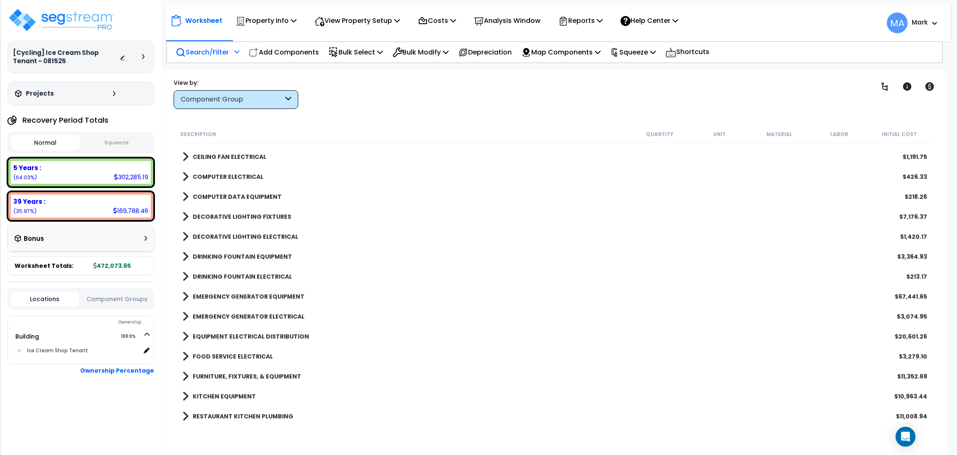
scroll to position [859, 0]
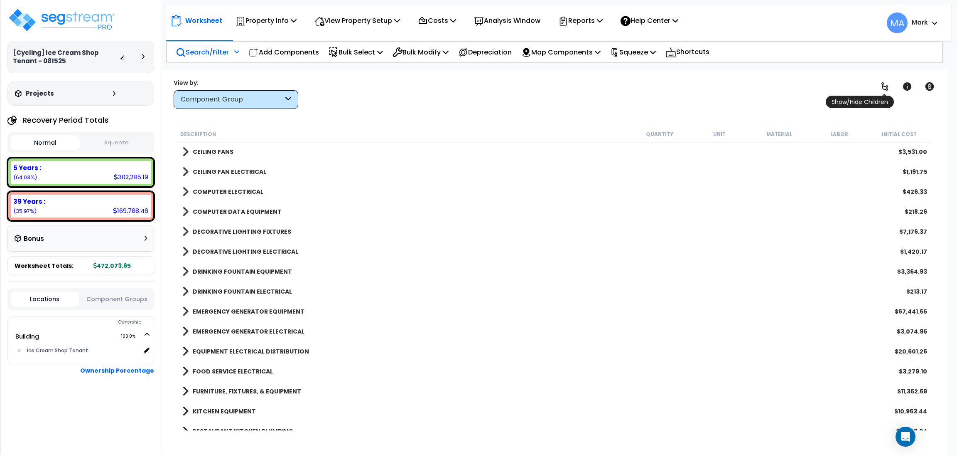
click at [881, 88] on icon at bounding box center [885, 86] width 10 height 10
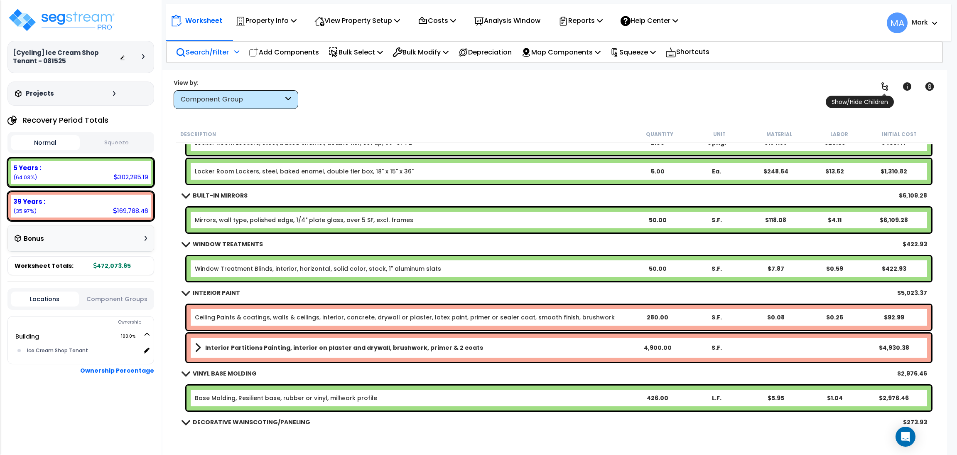
click at [881, 88] on icon at bounding box center [885, 86] width 10 height 10
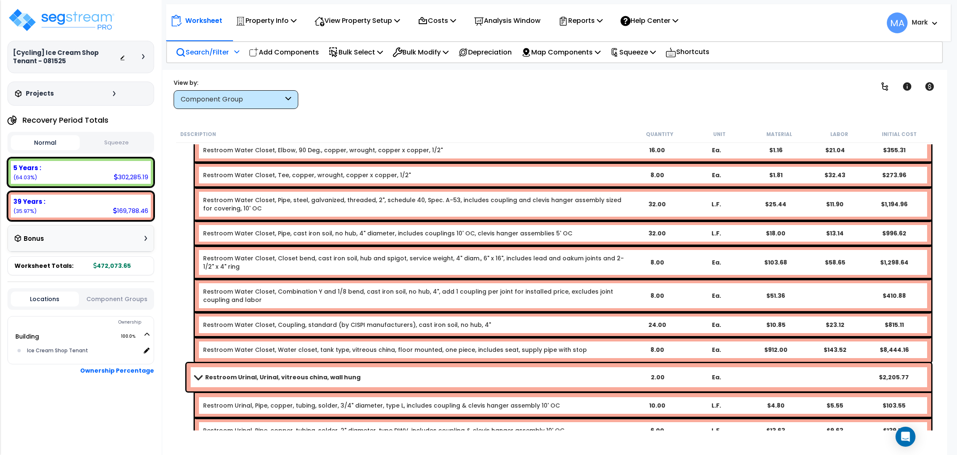
scroll to position [2729, 0]
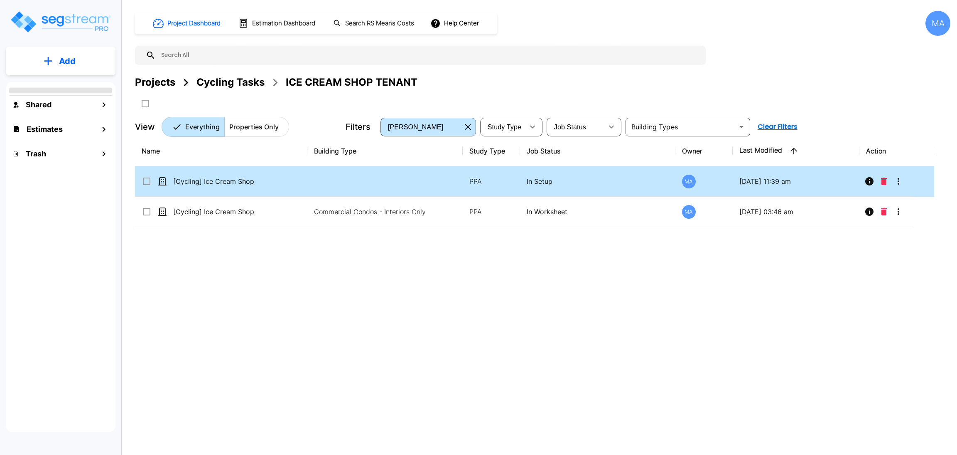
click at [248, 183] on p "[Cycling] Ice Cream Shop Tenant - 081525_template" at bounding box center [214, 181] width 83 height 10
checkbox 081525_template"] "true"
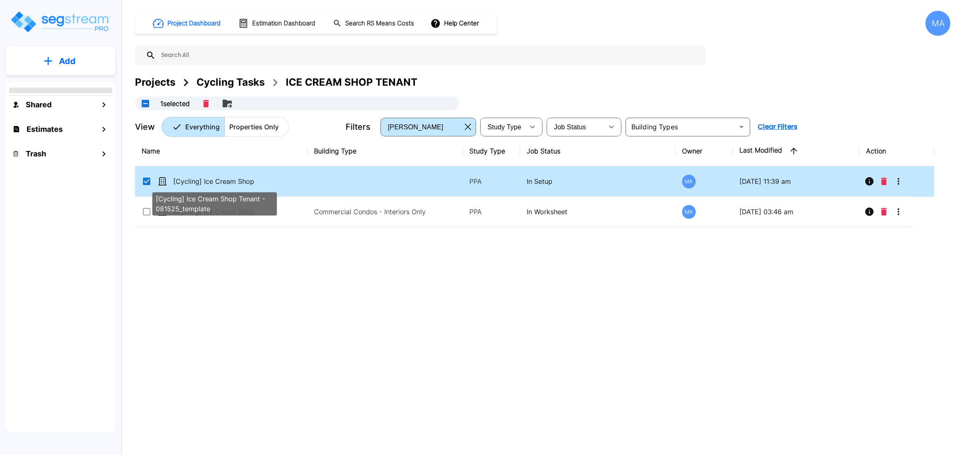
click at [248, 183] on p "[Cycling] Ice Cream Shop Tenant - 081525_template" at bounding box center [214, 181] width 83 height 10
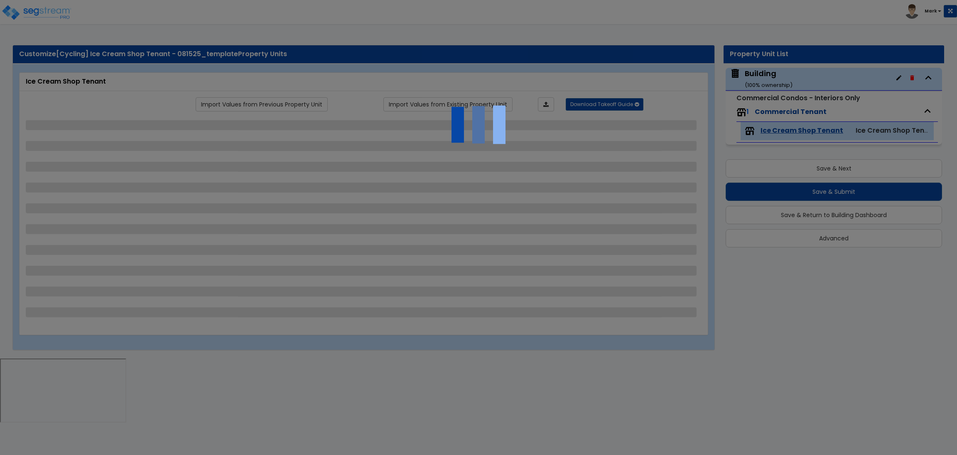
select select "4"
select select "2"
select select "3"
select select "2"
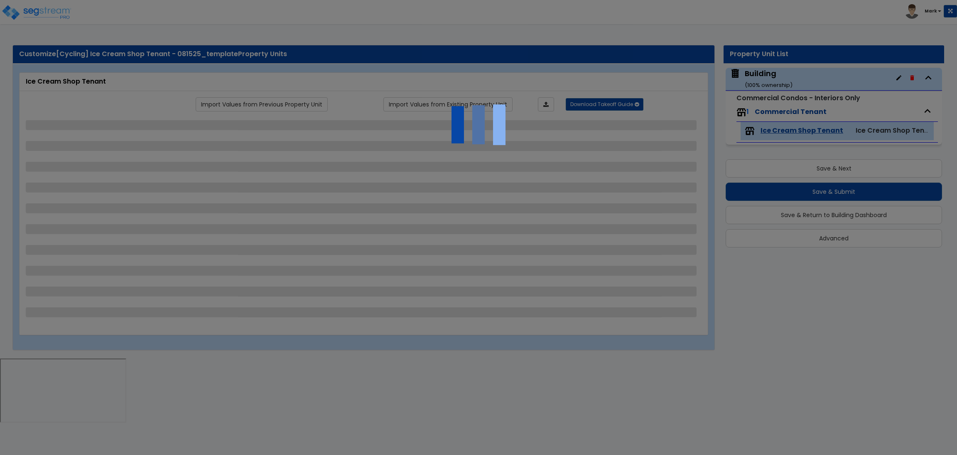
select select "2"
select select "1"
select select "3"
select select "5"
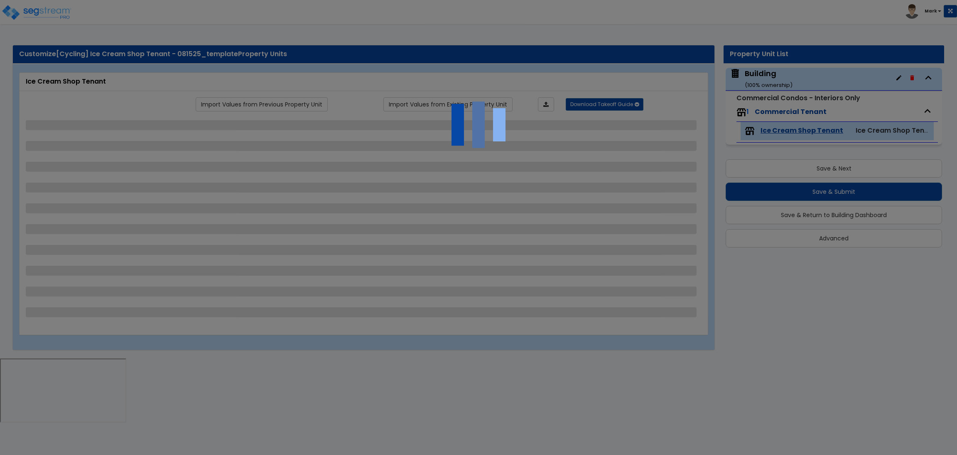
select select "2"
select select "3"
select select "2"
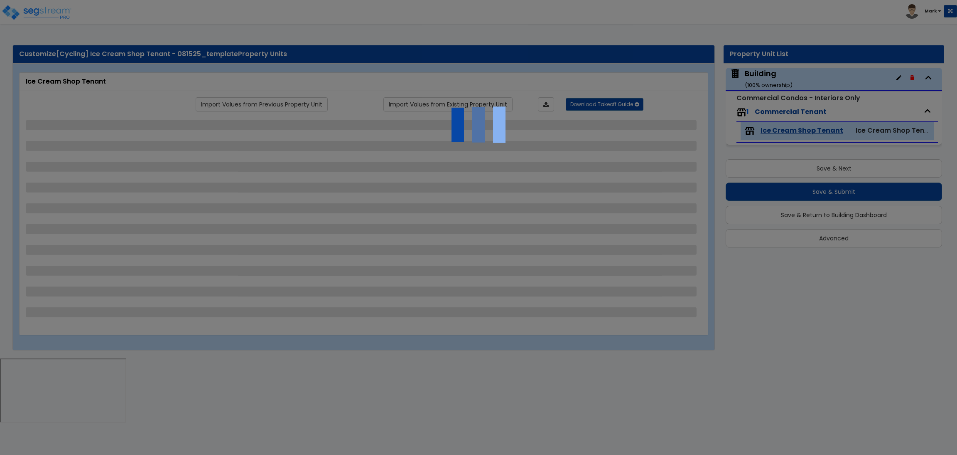
select select "4"
select select "2"
select select "6"
select select "1"
select select "2"
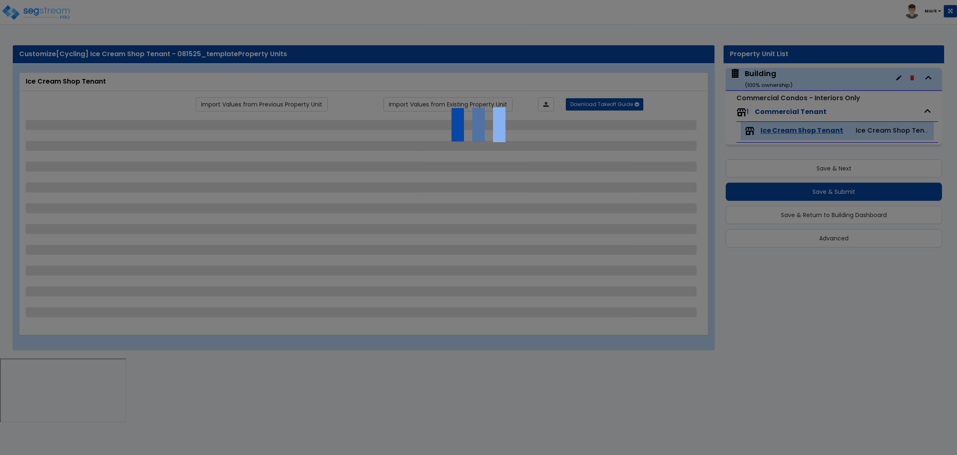
select select "2"
select select "3"
select select "1"
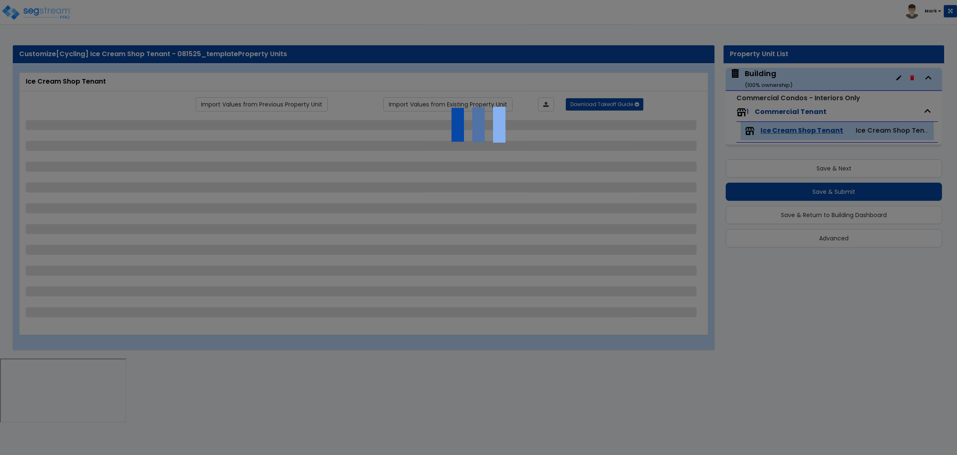
select select "2"
select select "4"
select select "1"
select select "2"
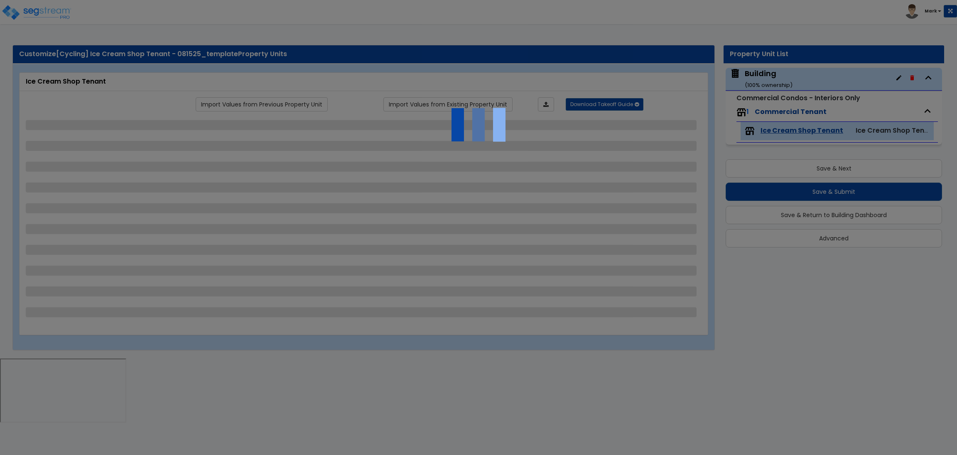
select select "1"
select select "4"
select select "3"
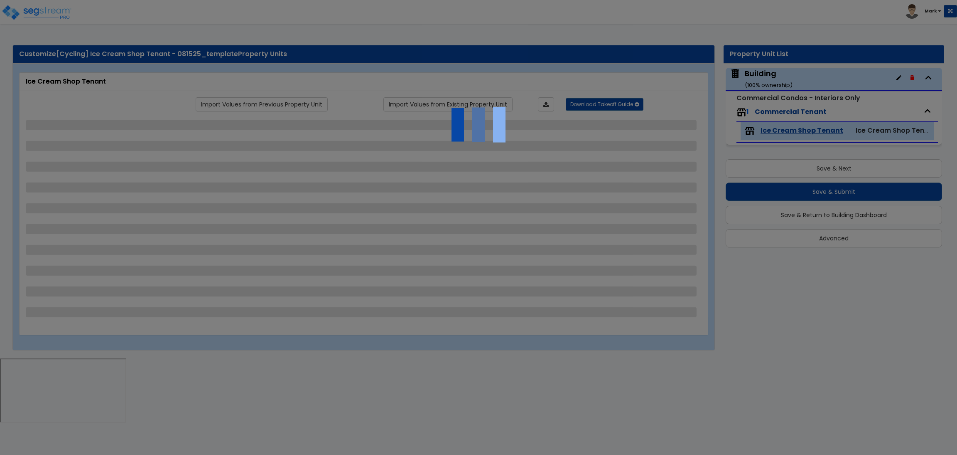
select select "2"
select select "1"
select select "4"
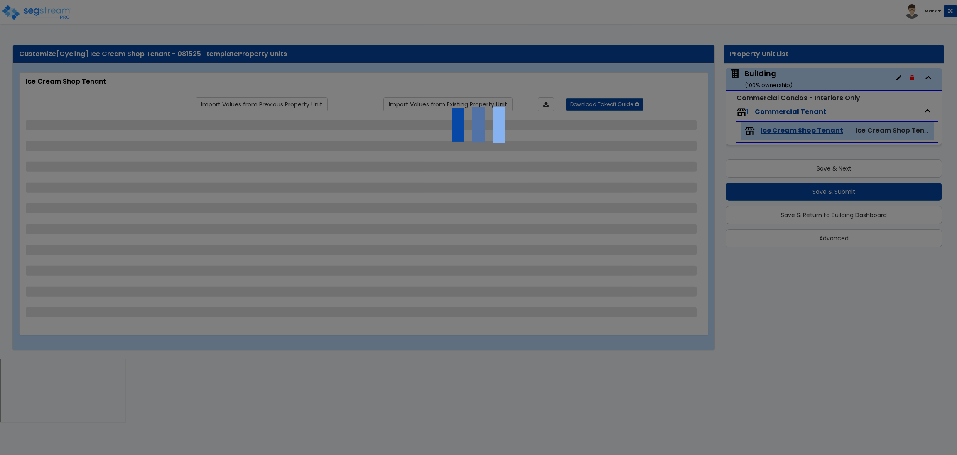
select select "2"
select select "4"
select select "3"
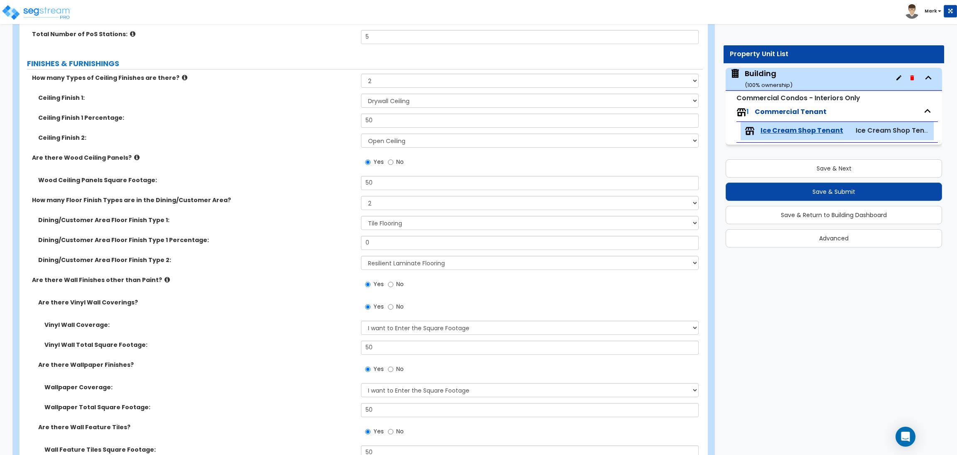
scroll to position [685, 0]
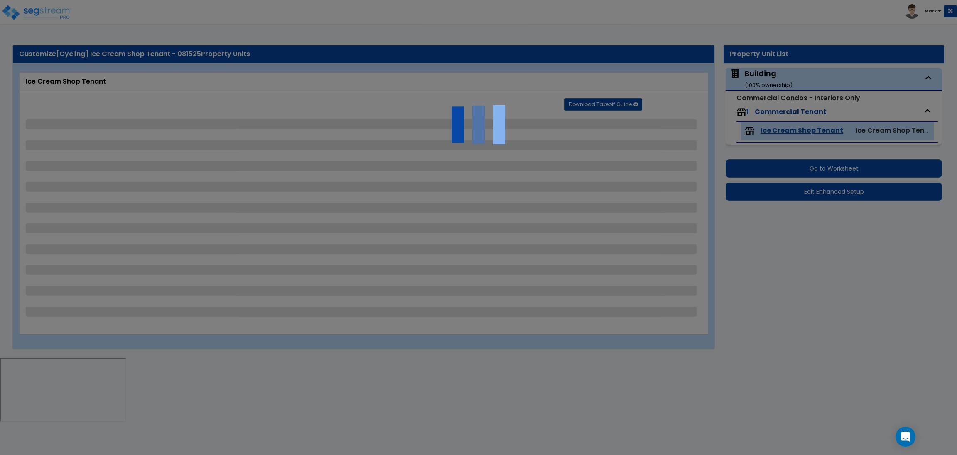
select select "4"
select select "2"
select select "3"
select select "2"
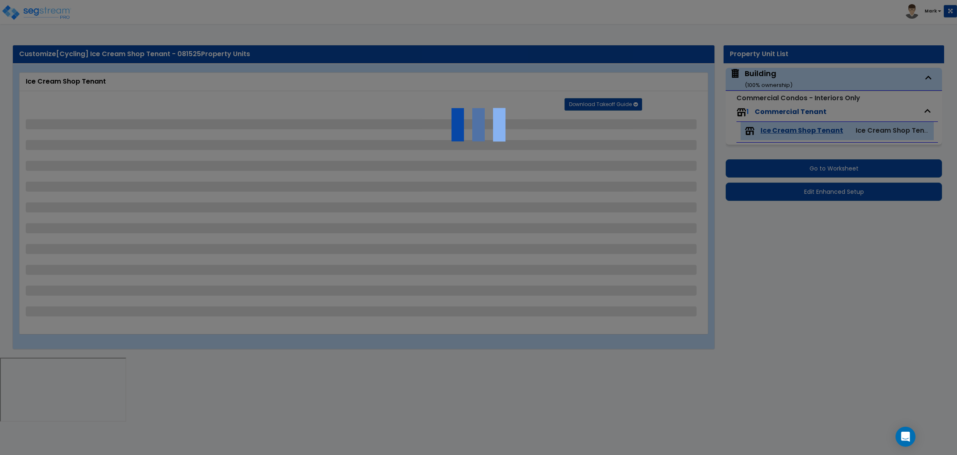
select select "2"
select select "1"
select select "3"
select select "5"
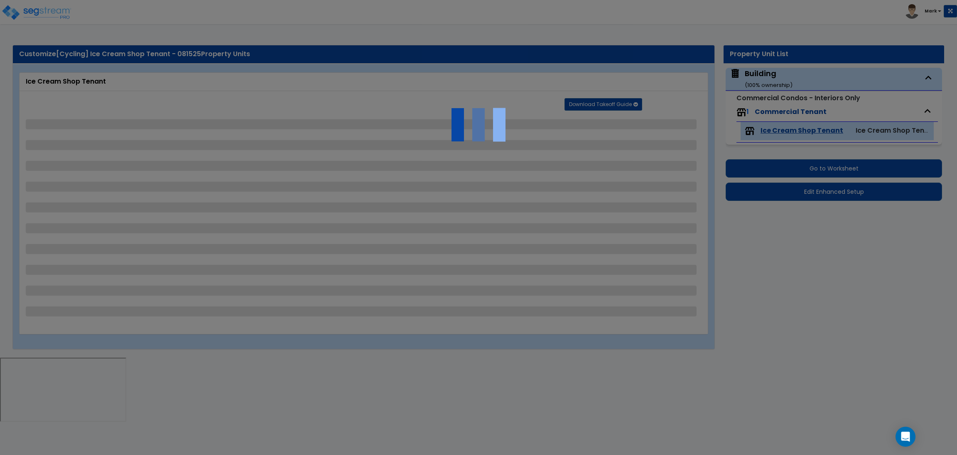
select select "2"
select select "3"
select select "2"
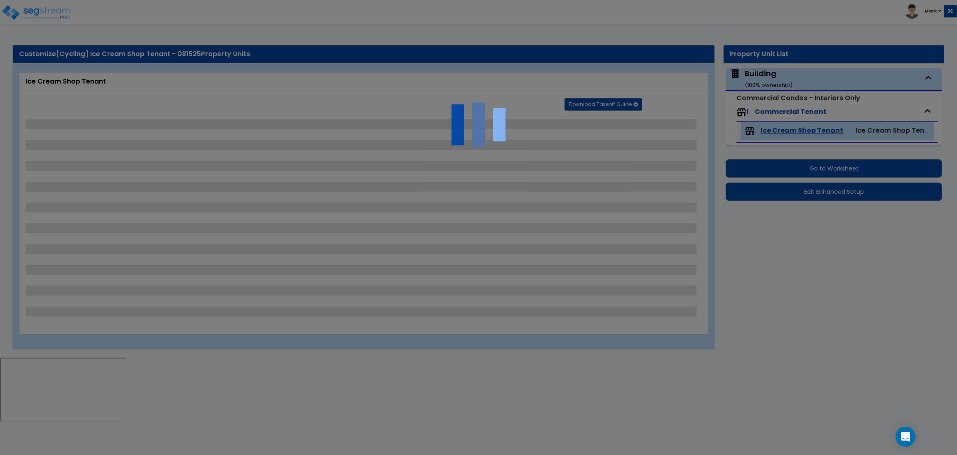
select select "4"
select select "2"
select select "6"
select select "1"
select select "2"
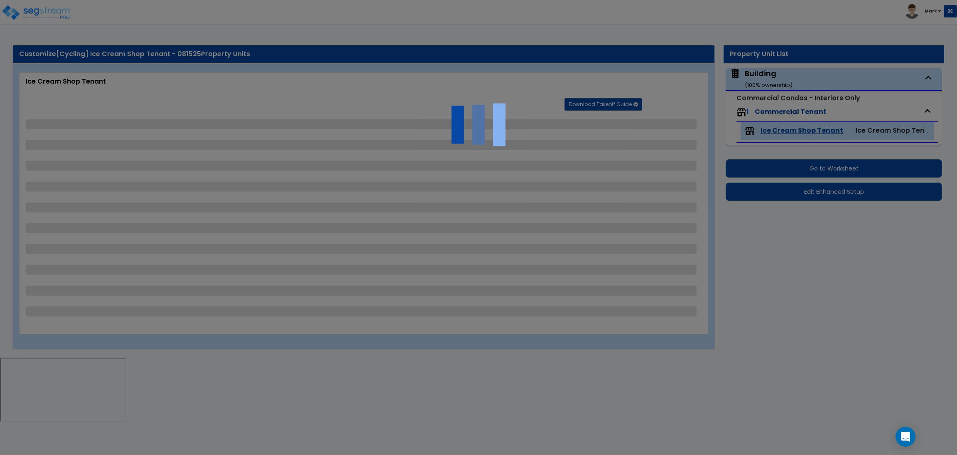
select select "2"
select select "3"
select select "1"
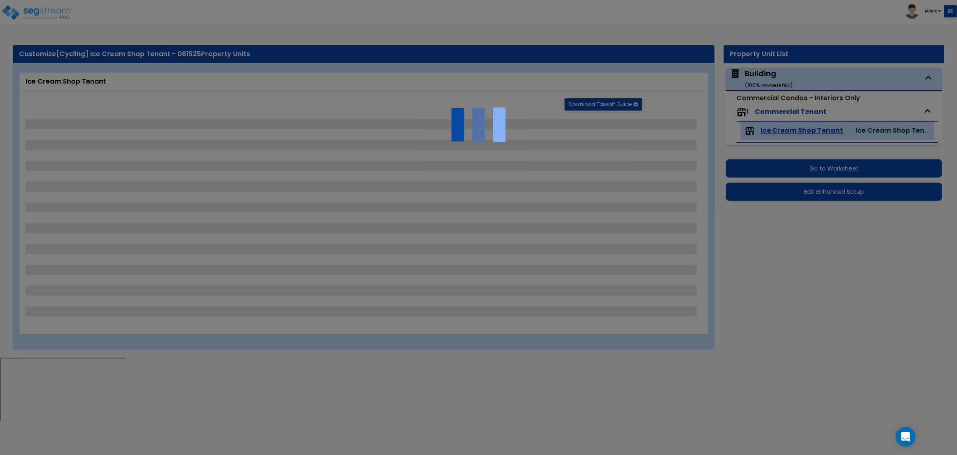
select select "2"
select select "4"
select select "1"
select select "2"
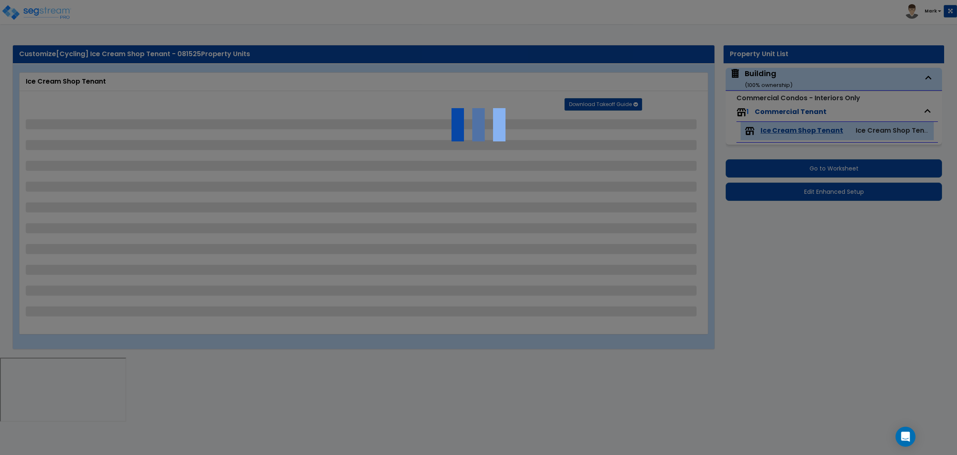
select select "1"
select select "4"
select select "3"
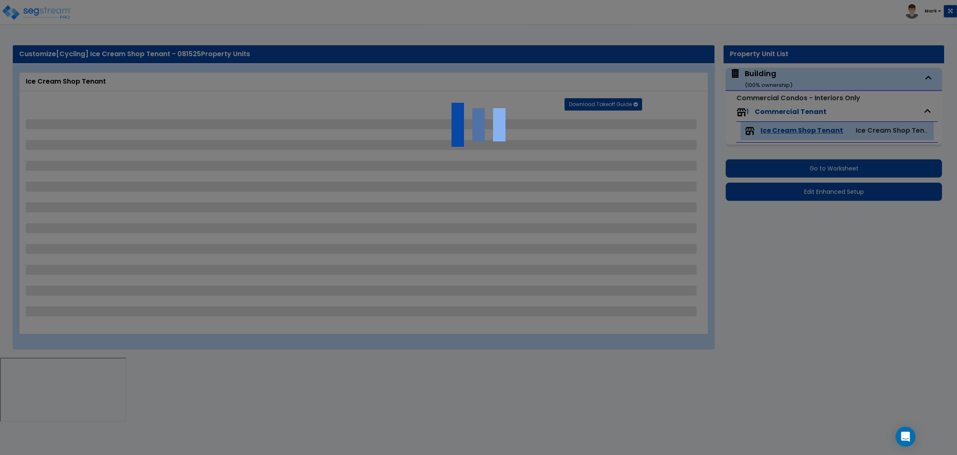
select select "2"
select select "1"
select select "4"
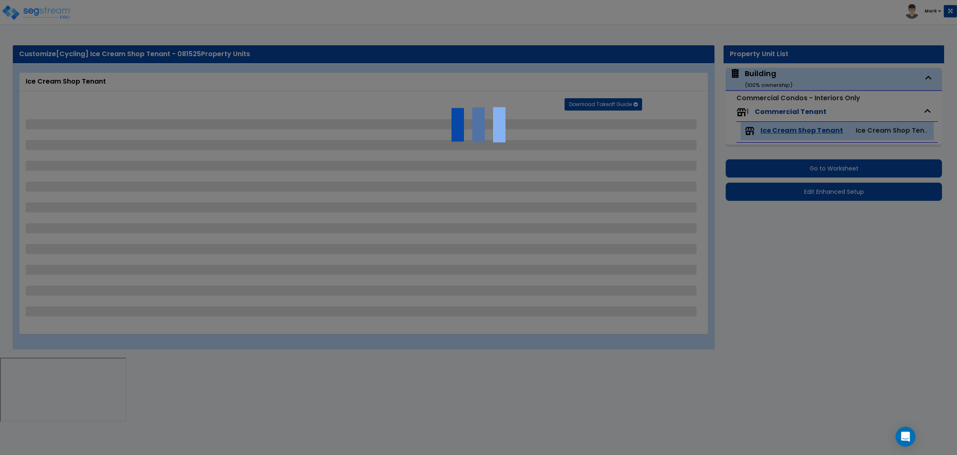
select select "2"
select select "4"
select select "3"
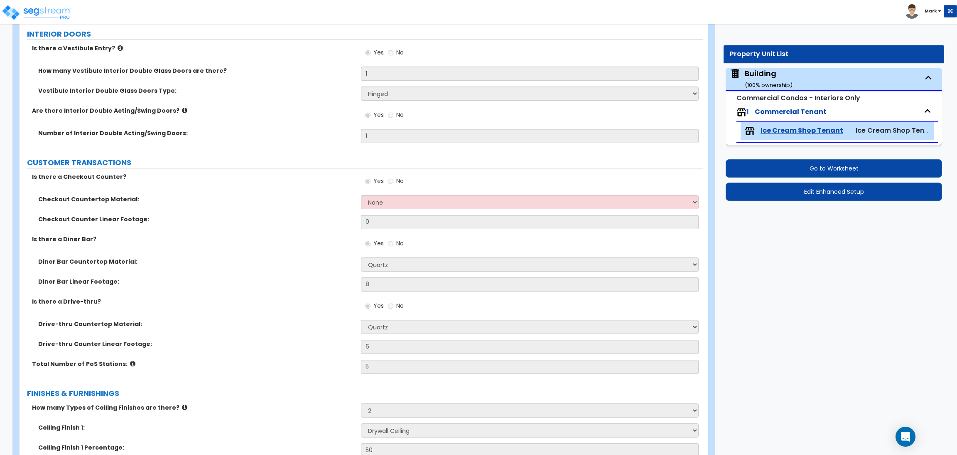
scroll to position [125, 0]
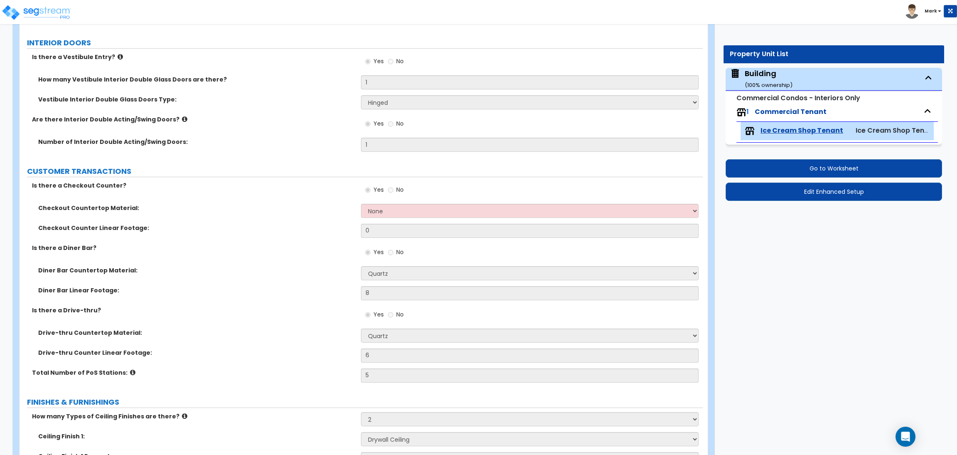
click at [118, 58] on icon at bounding box center [120, 57] width 5 height 6
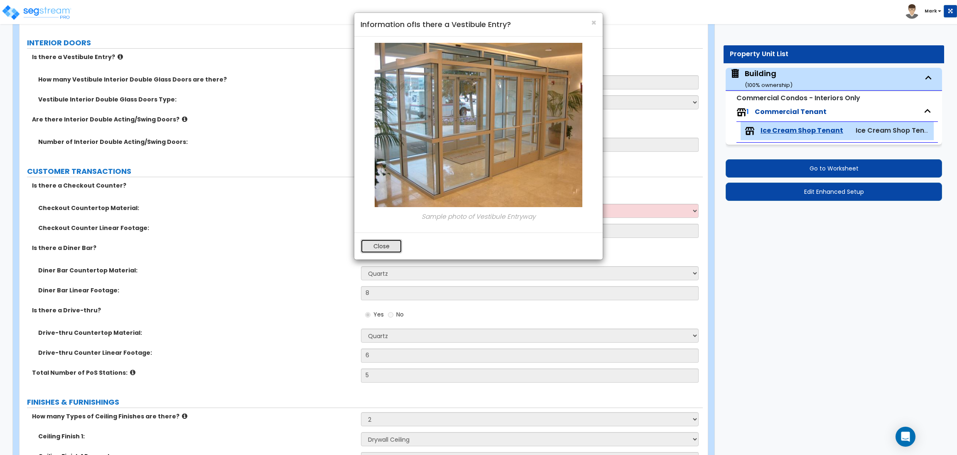
click at [377, 244] on button "Close" at bounding box center [382, 246] width 42 height 14
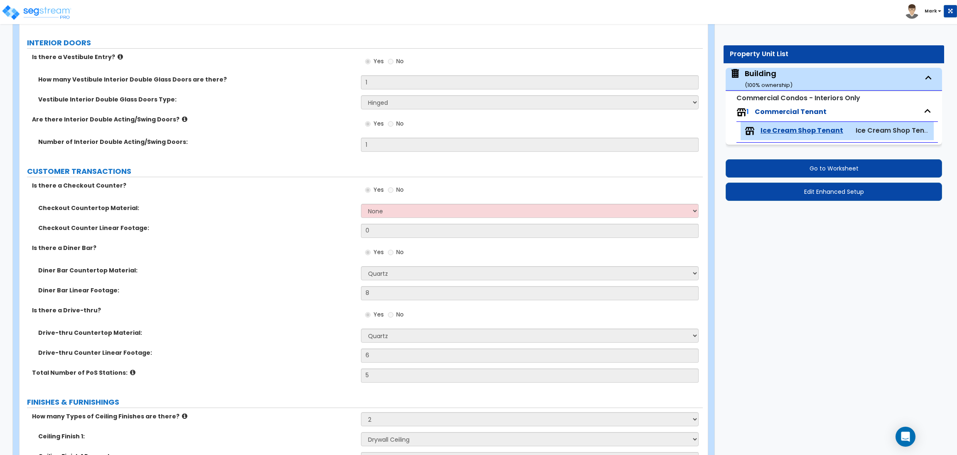
click at [177, 118] on label "Are there Interior Double Acting/Swing Doors?" at bounding box center [193, 119] width 323 height 8
click at [182, 118] on icon at bounding box center [184, 119] width 5 height 6
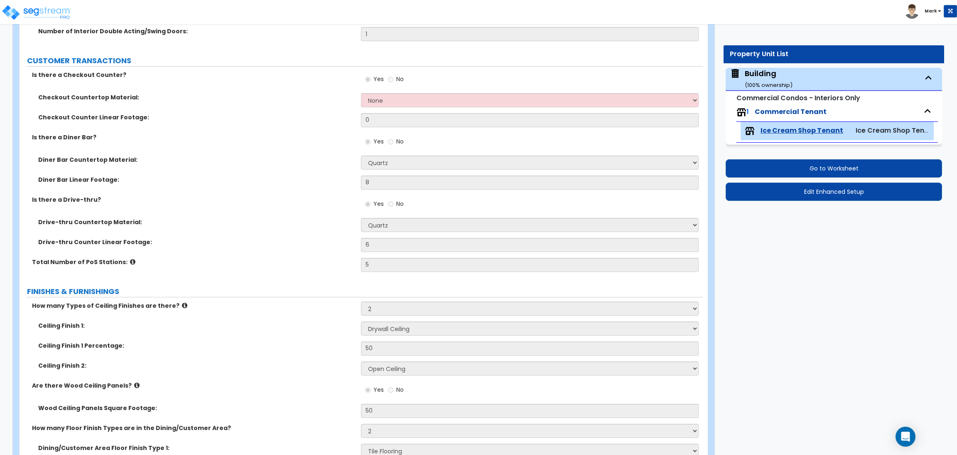
scroll to position [311, 0]
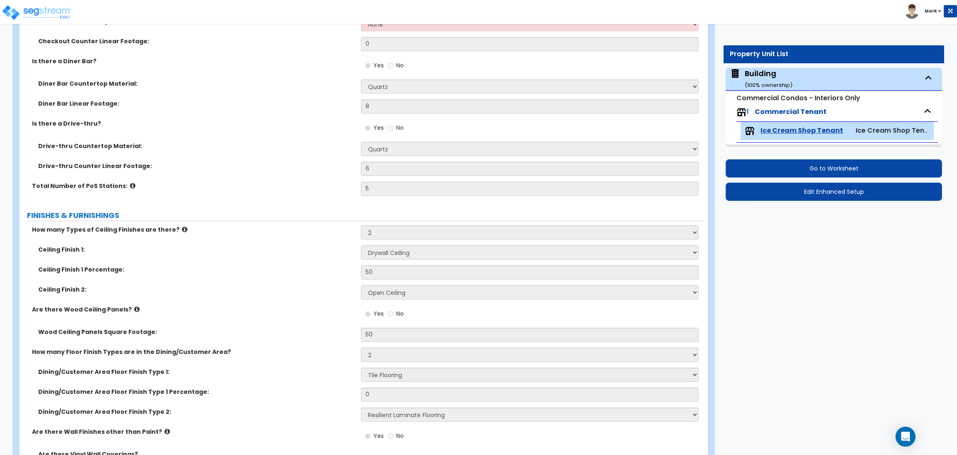
click at [130, 185] on icon at bounding box center [132, 185] width 5 height 6
click at [182, 229] on icon at bounding box center [184, 229] width 5 height 6
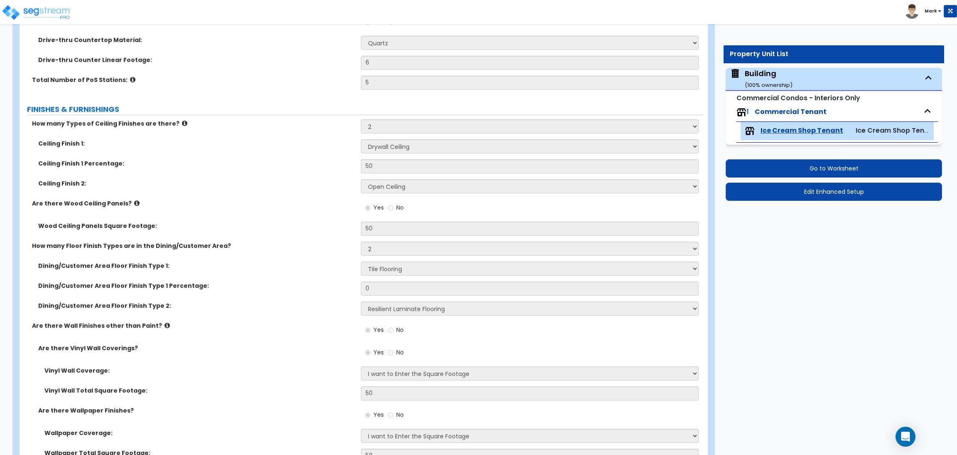
scroll to position [436, 0]
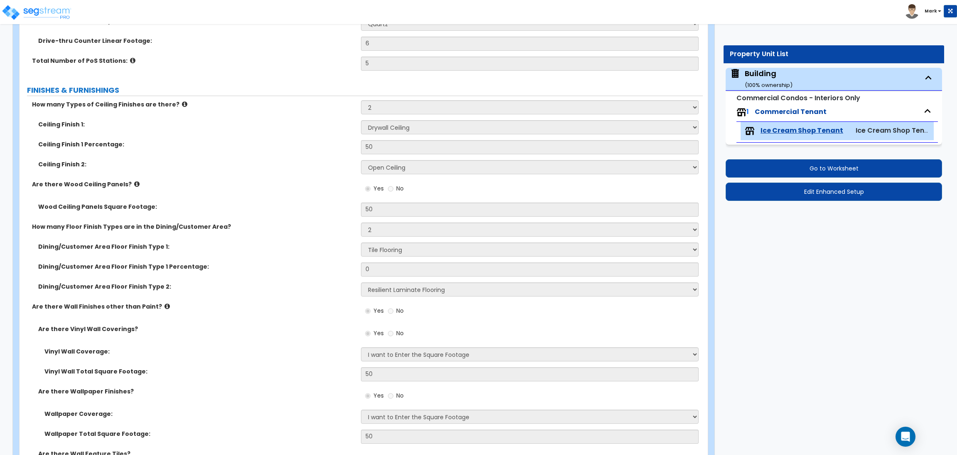
click at [134, 184] on icon at bounding box center [136, 184] width 5 height 6
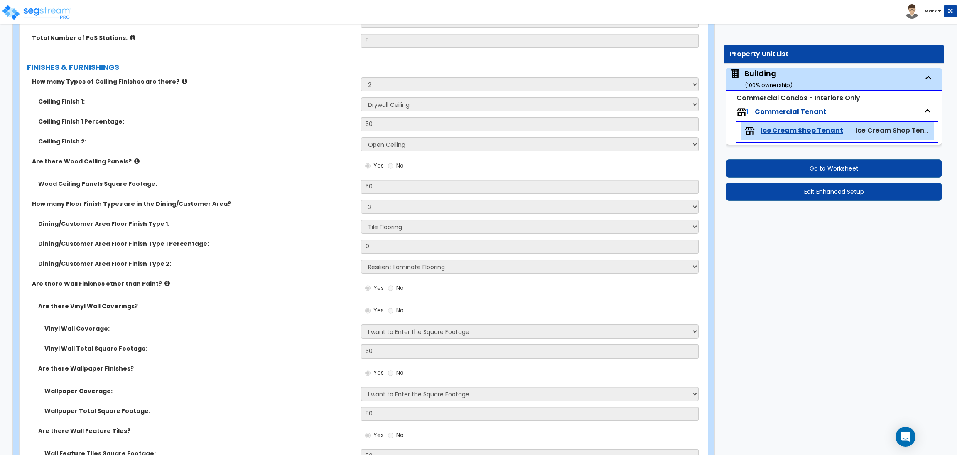
scroll to position [561, 0]
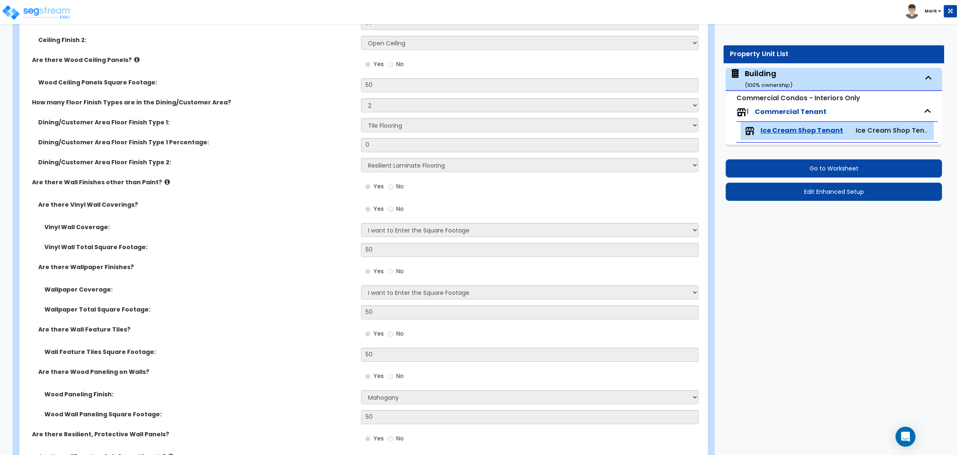
click at [165, 179] on icon at bounding box center [167, 182] width 5 height 6
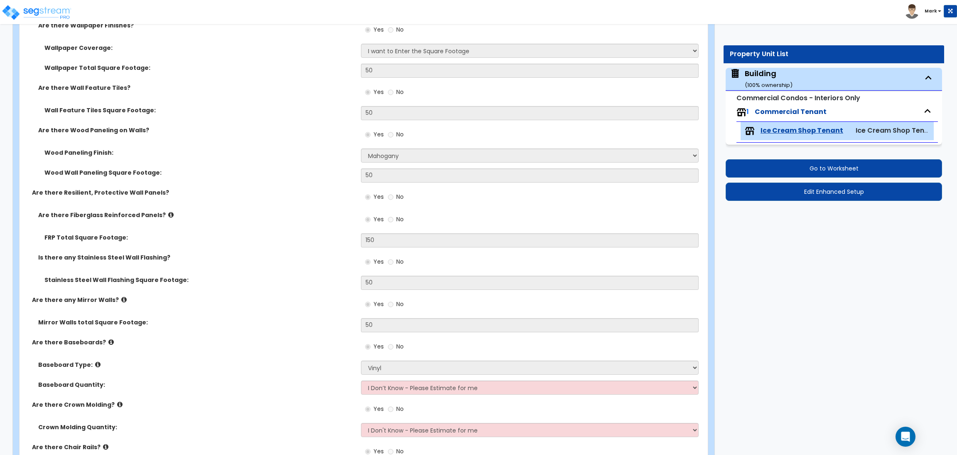
scroll to position [810, 0]
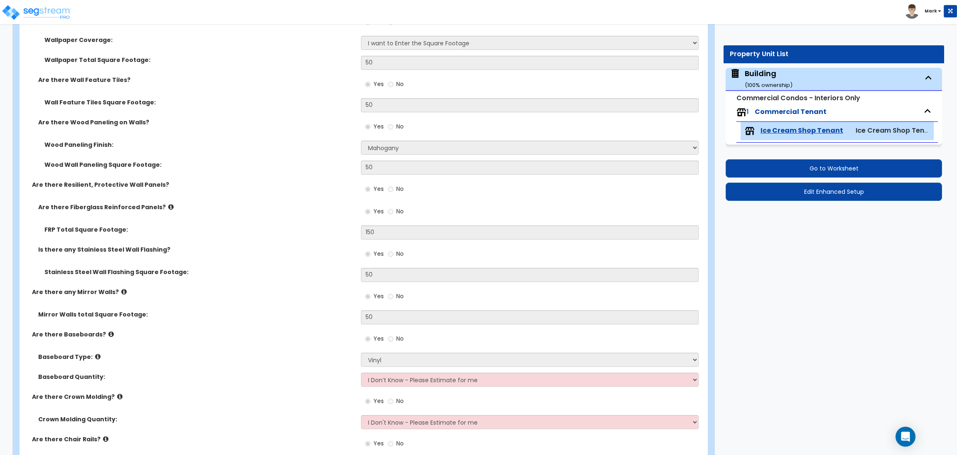
click at [168, 206] on icon at bounding box center [170, 207] width 5 height 6
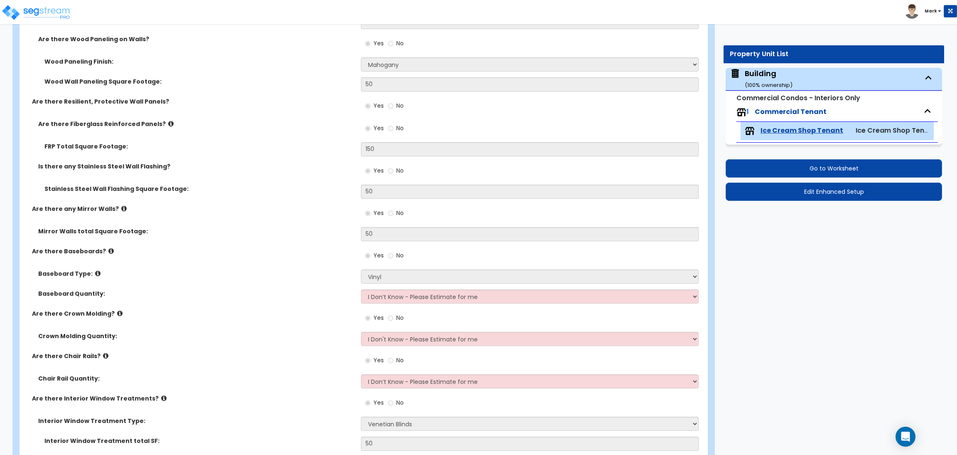
scroll to position [935, 0]
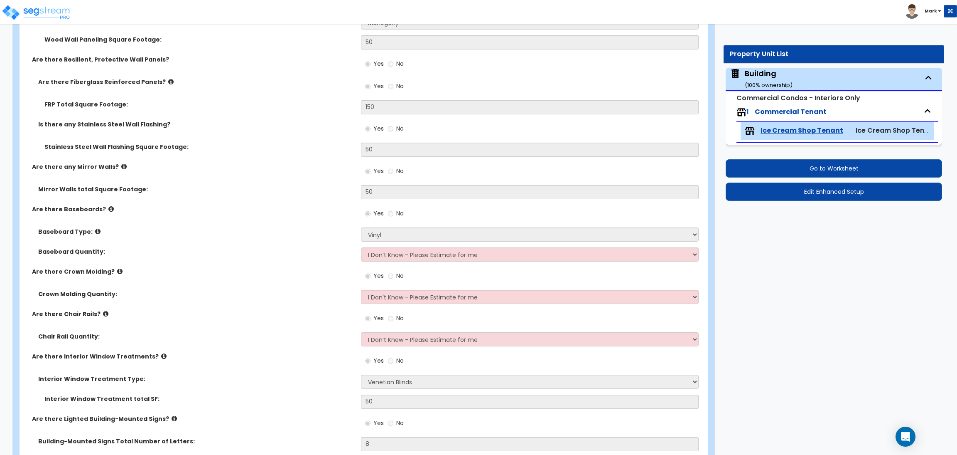
click at [121, 164] on icon at bounding box center [123, 166] width 5 height 6
click at [108, 207] on icon at bounding box center [110, 209] width 5 height 6
click at [95, 230] on icon at bounding box center [97, 231] width 5 height 6
click at [109, 272] on label "Are there Crown Molding?" at bounding box center [193, 271] width 323 height 8
click at [117, 272] on icon at bounding box center [119, 271] width 5 height 6
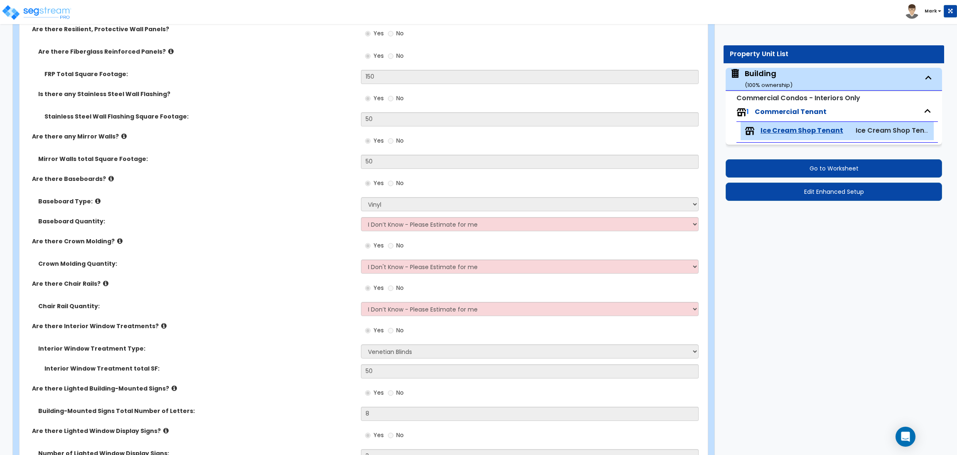
scroll to position [997, 0]
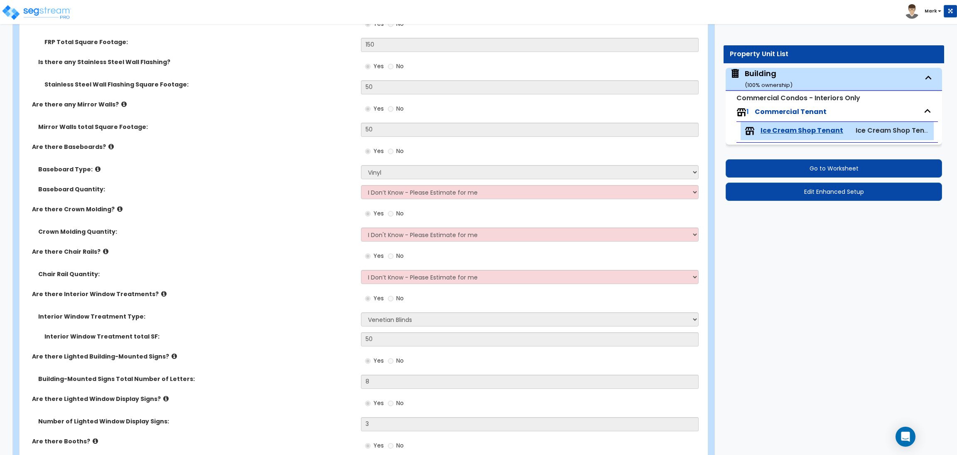
click at [103, 252] on icon at bounding box center [105, 251] width 5 height 6
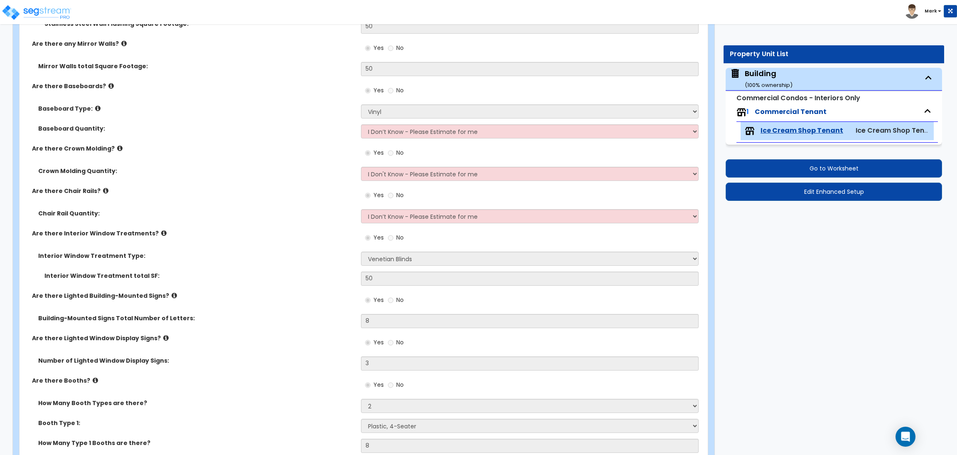
scroll to position [1060, 0]
click at [161, 231] on icon at bounding box center [163, 231] width 5 height 6
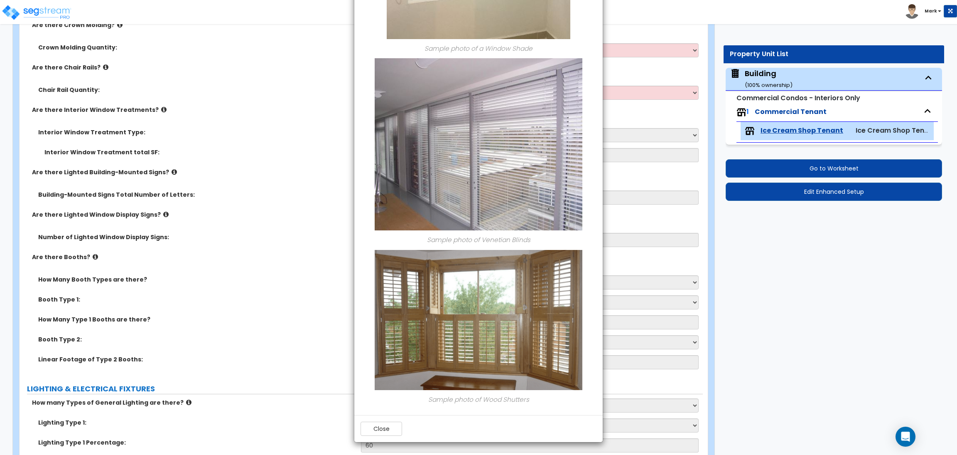
scroll to position [1184, 0]
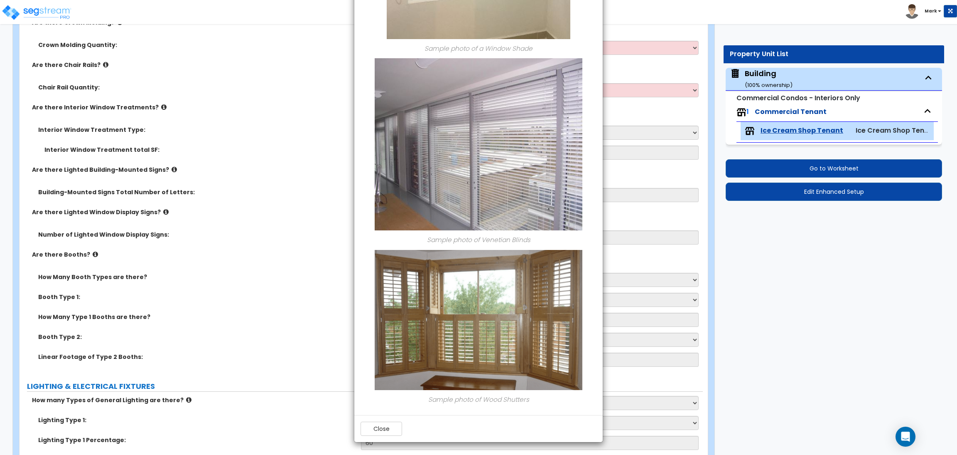
click at [261, 137] on div "× Information of Are there Interior Window Treatments? Sample photo of Vertical…" at bounding box center [478, 227] width 957 height 455
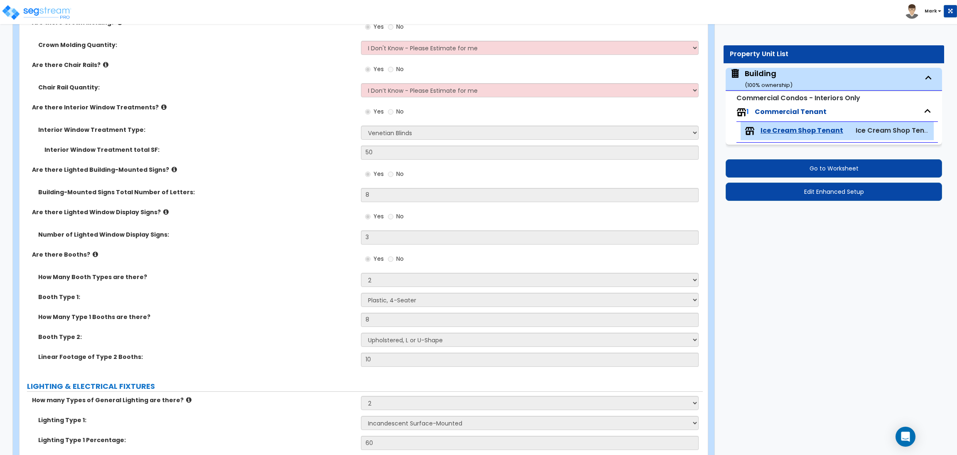
click at [93, 255] on icon at bounding box center [95, 254] width 5 height 6
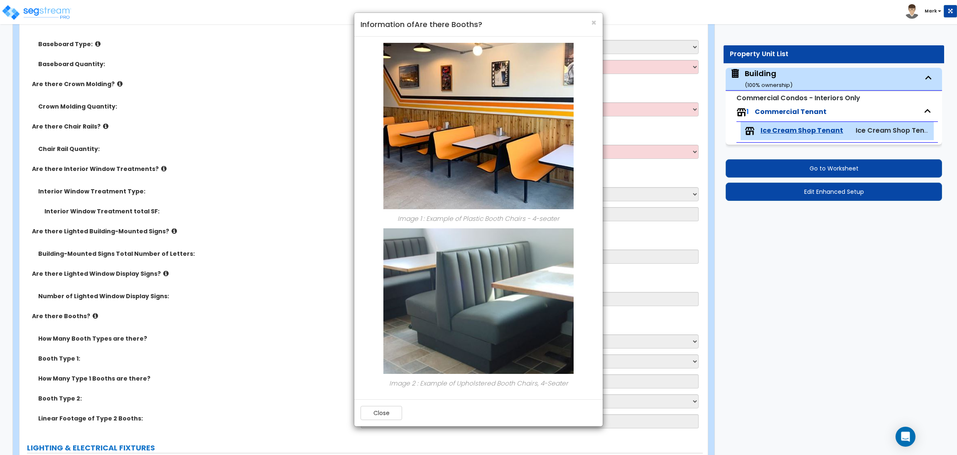
scroll to position [1121, 0]
click at [593, 22] on span "×" at bounding box center [593, 23] width 5 height 12
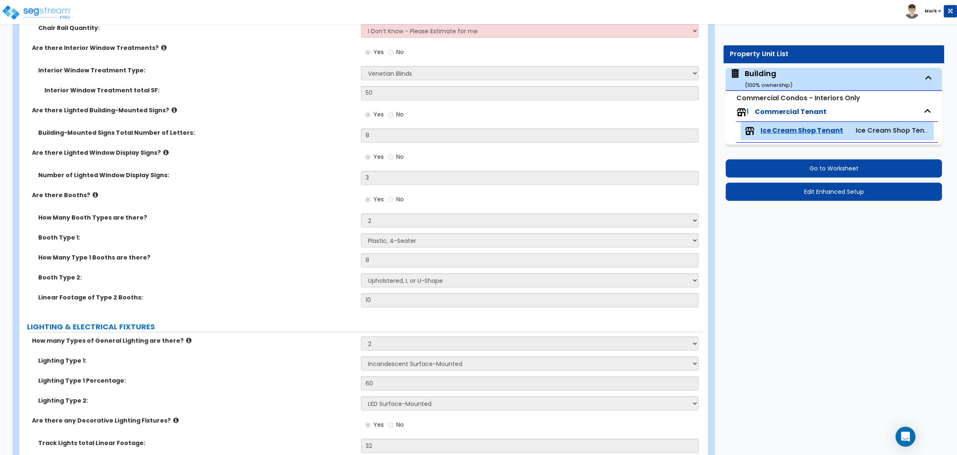
scroll to position [1246, 0]
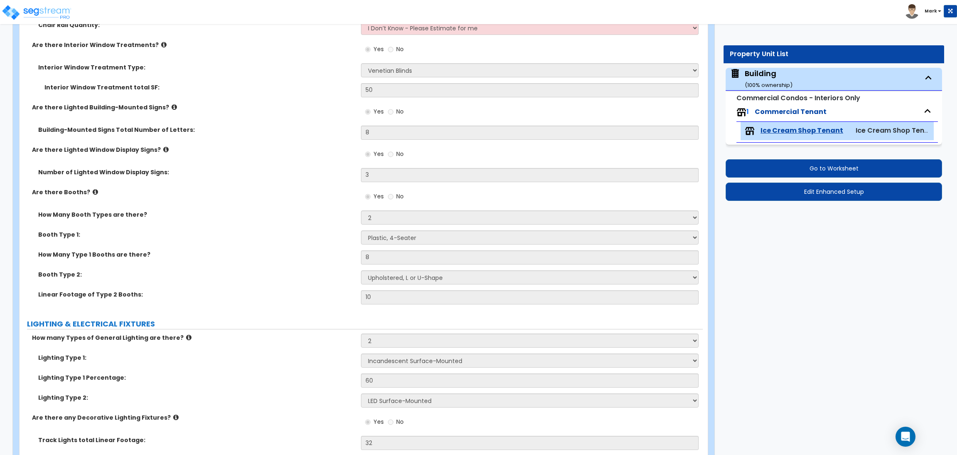
click at [88, 188] on label "Are there Booths?" at bounding box center [193, 192] width 323 height 8
click at [93, 190] on icon at bounding box center [95, 192] width 5 height 6
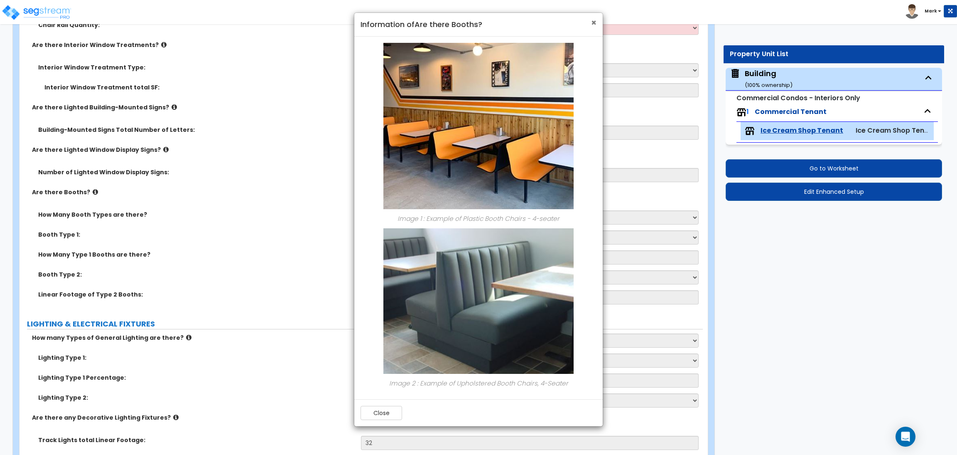
click at [594, 25] on span "×" at bounding box center [593, 23] width 5 height 12
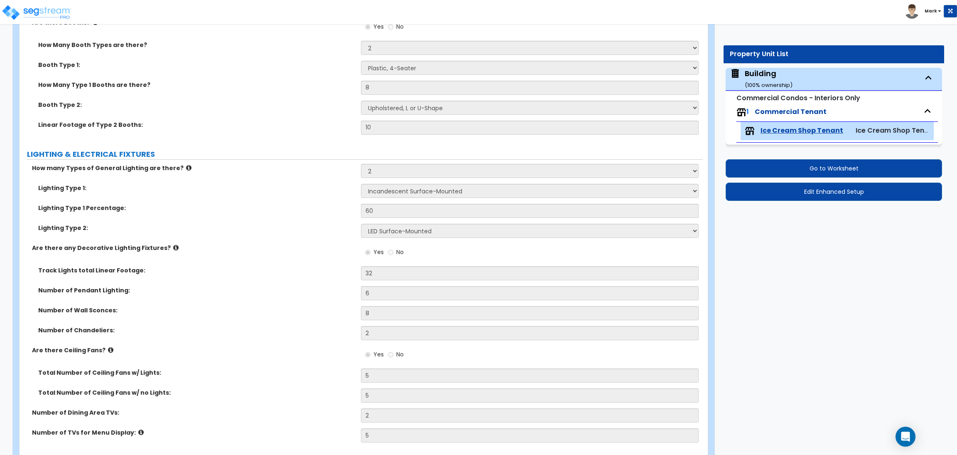
scroll to position [1433, 0]
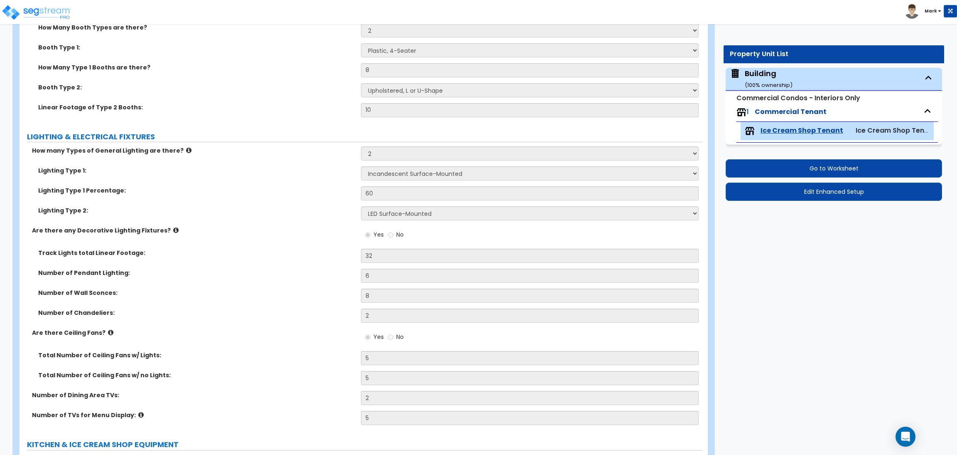
click at [310, 211] on label "Lighting Type 2:" at bounding box center [196, 210] width 317 height 8
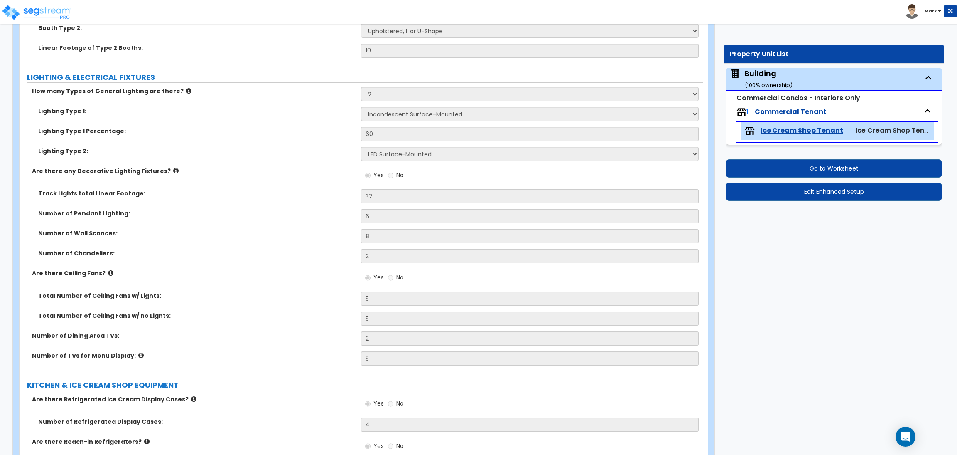
scroll to position [1495, 0]
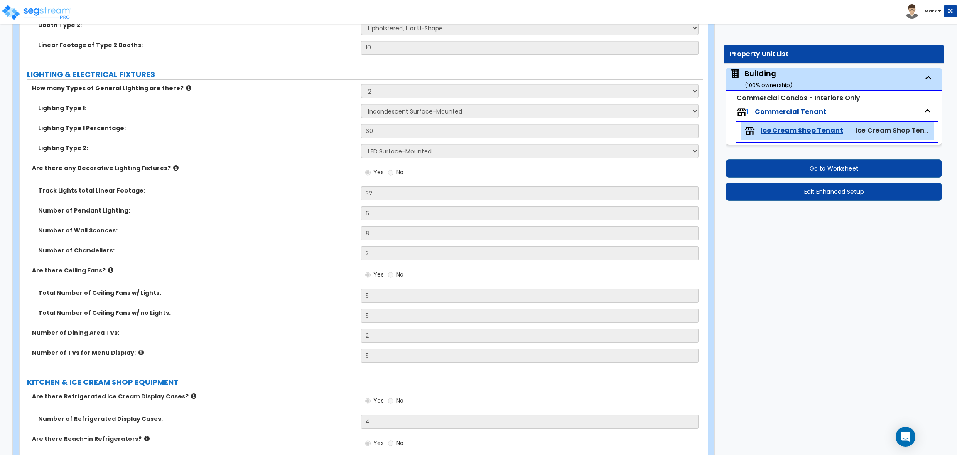
click at [276, 157] on div "Lighting Type 2: Please Choose One LED Surface-Mounted LED Recessed Fluorescent…" at bounding box center [361, 154] width 683 height 20
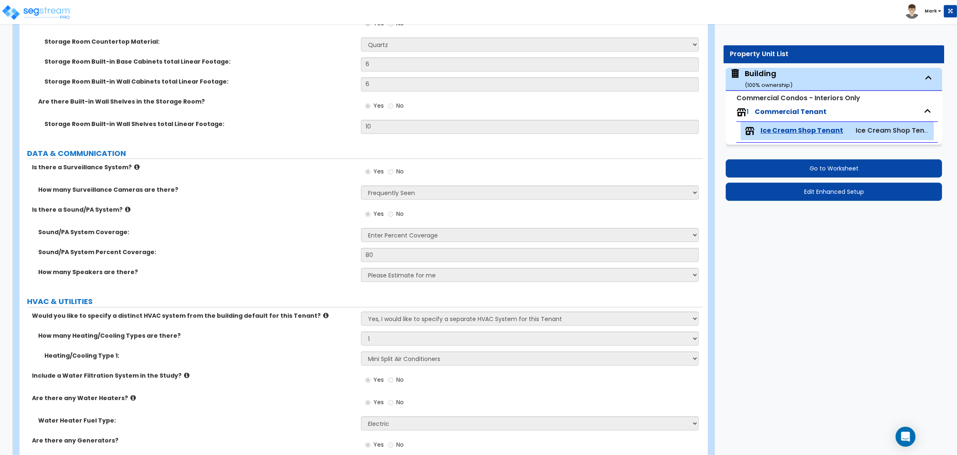
scroll to position [3975, 0]
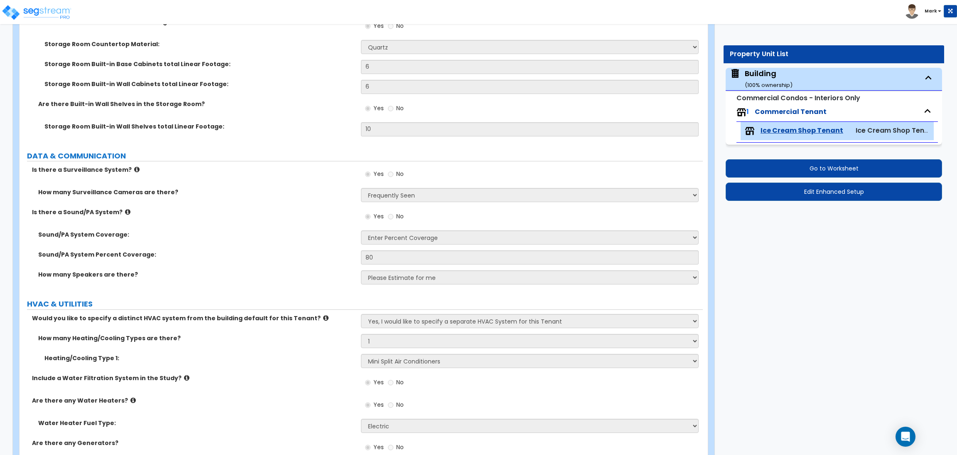
click at [919, 10] on img at bounding box center [912, 11] width 15 height 15
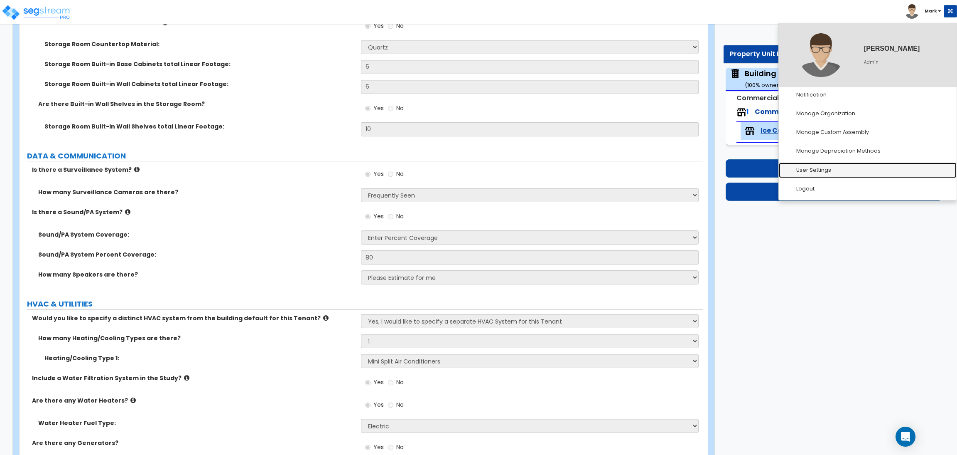
click at [831, 170] on link "User Settings" at bounding box center [868, 169] width 178 height 15
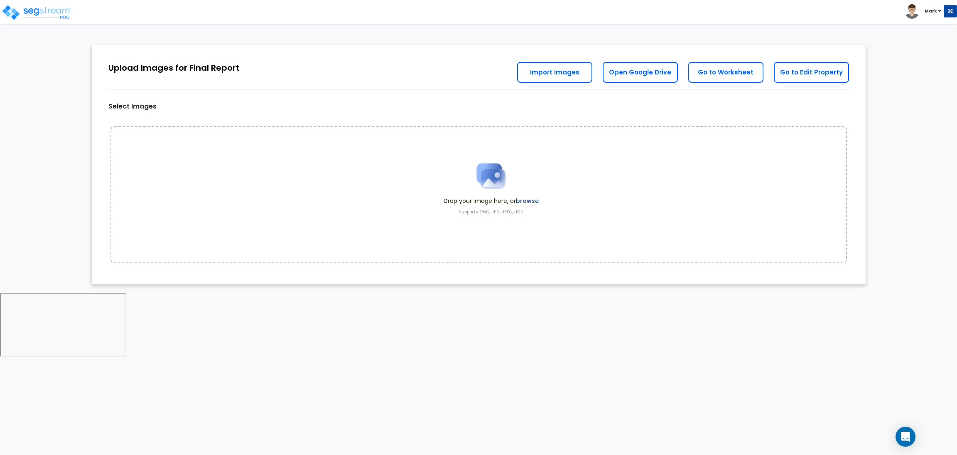
click at [526, 203] on label "browse" at bounding box center [527, 201] width 23 height 8
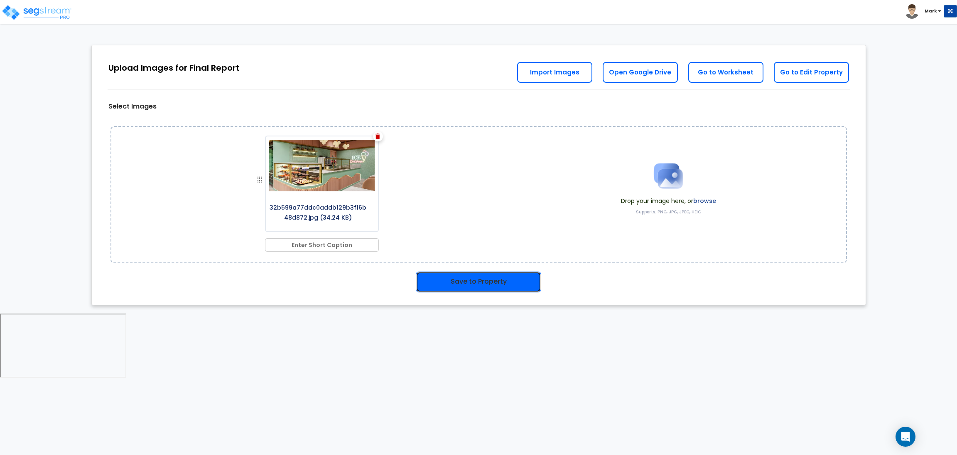
click at [457, 280] on button "Save to Property" at bounding box center [478, 281] width 125 height 21
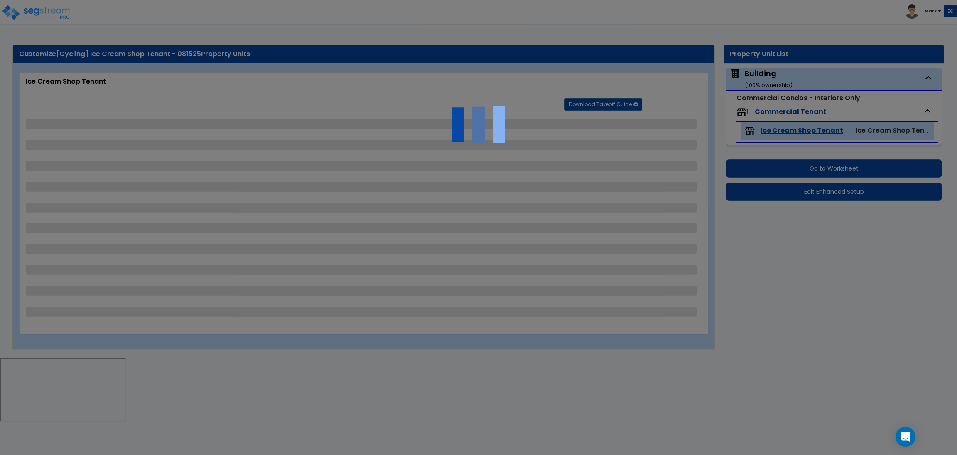
select select "4"
select select "2"
select select "3"
select select "2"
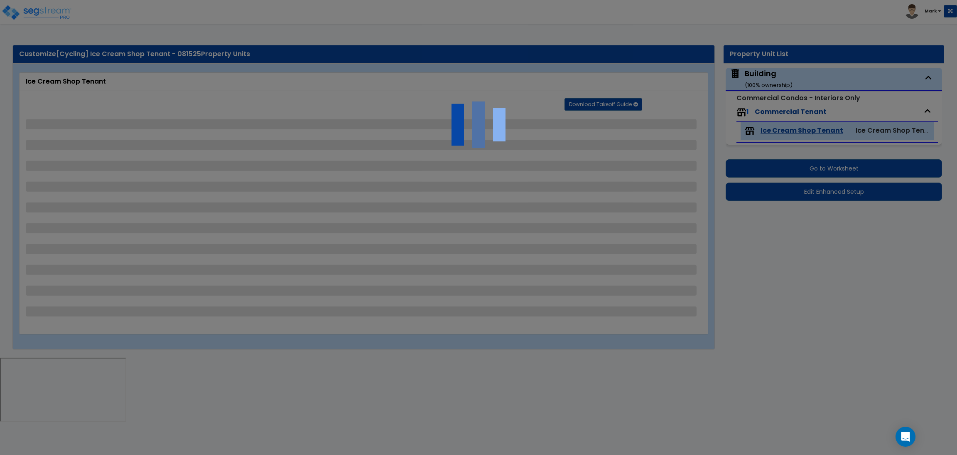
select select "2"
select select "1"
select select "3"
select select "5"
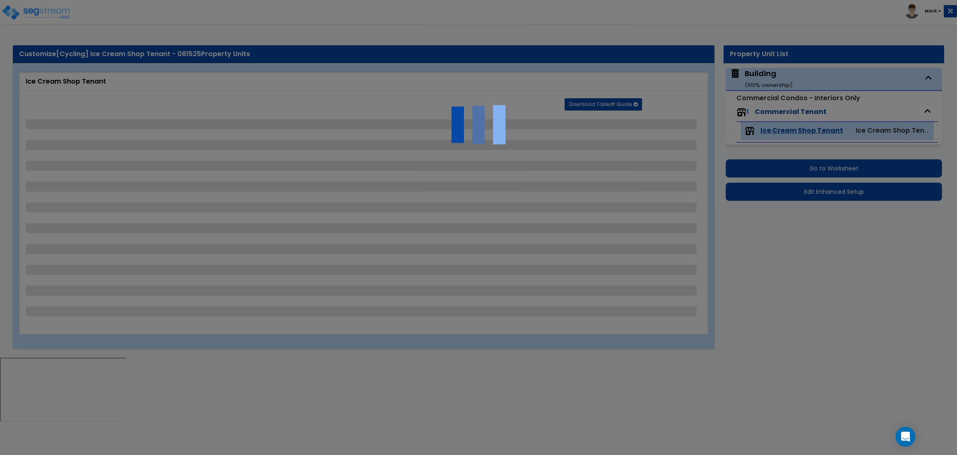
select select "2"
select select "3"
select select "2"
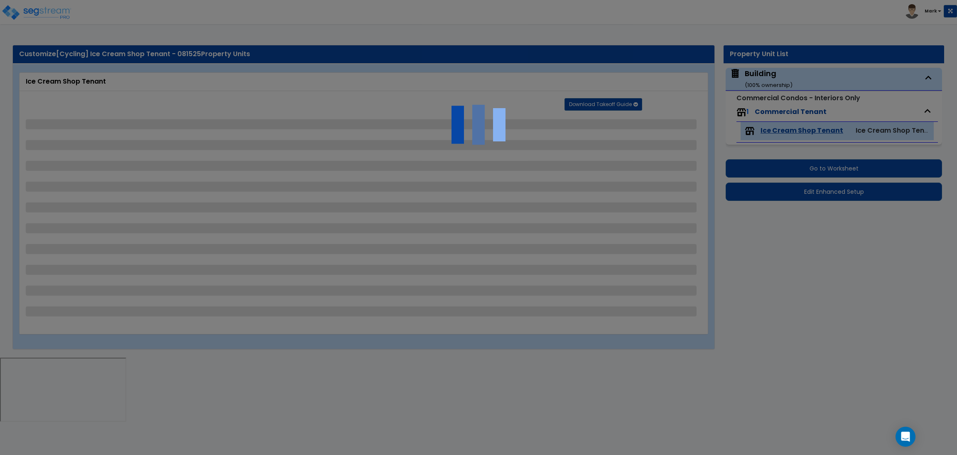
select select "4"
select select "2"
select select "6"
select select "1"
select select "2"
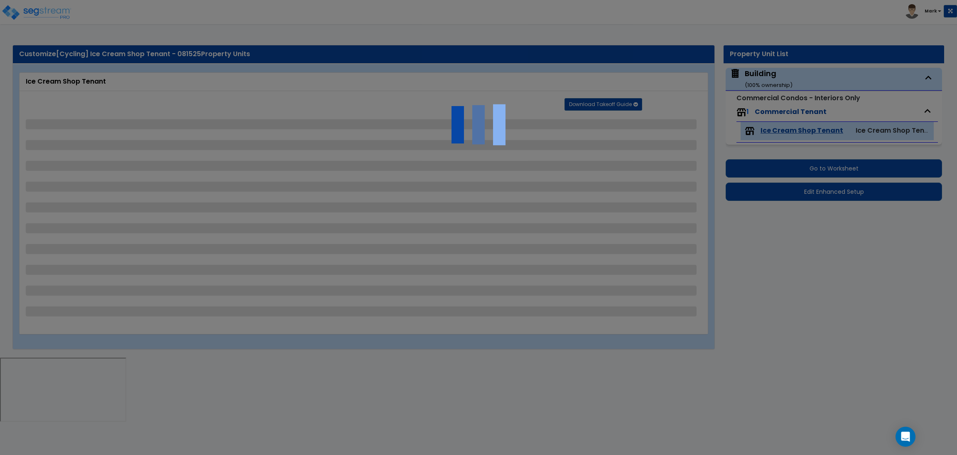
select select "2"
select select "3"
select select "1"
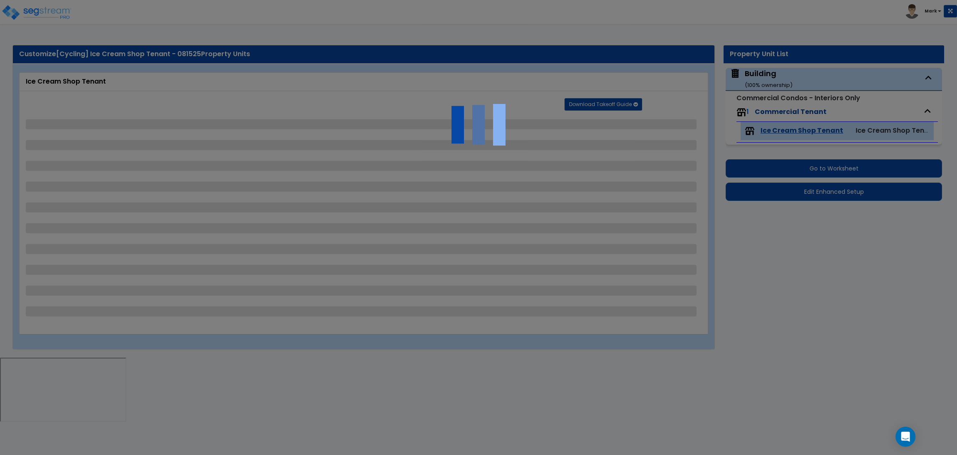
select select "2"
select select "4"
select select "1"
select select "2"
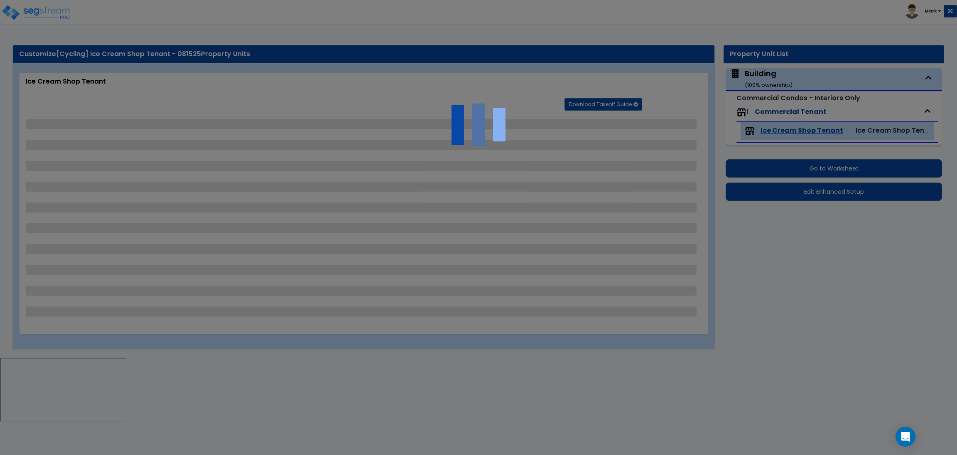
select select "1"
select select "4"
select select "3"
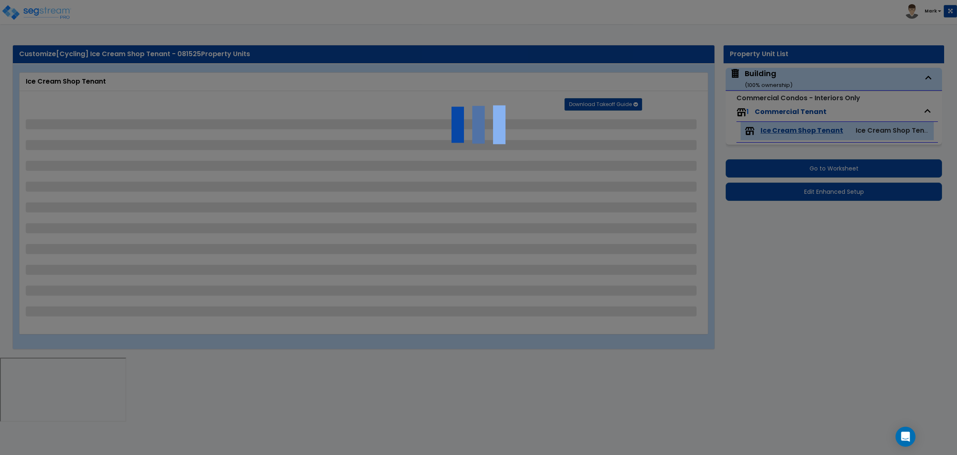
select select "2"
select select "1"
select select "4"
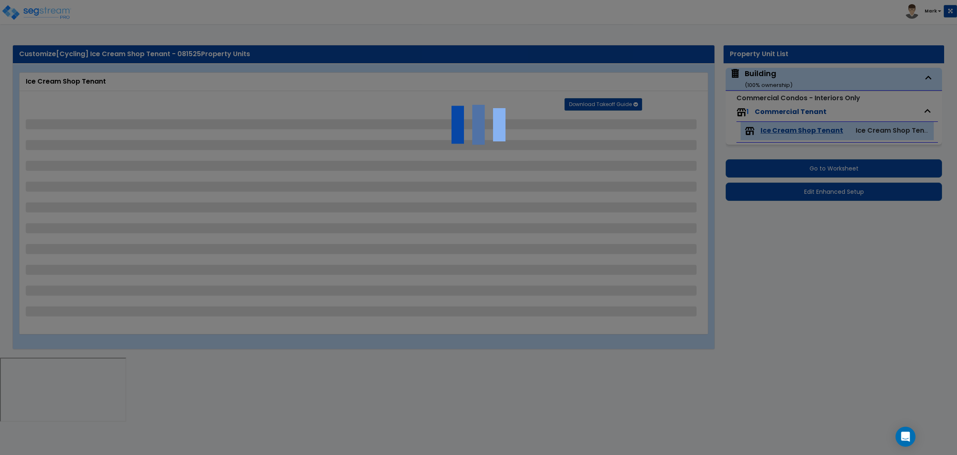
select select "2"
select select "4"
select select "3"
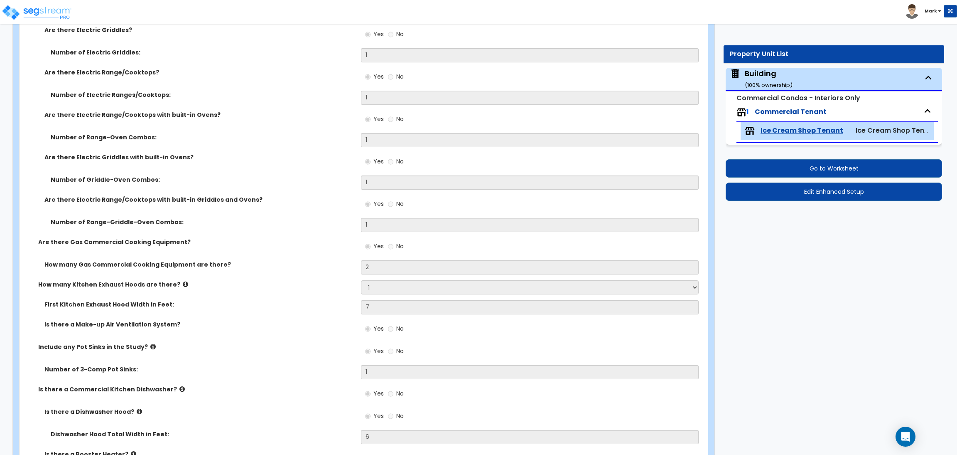
scroll to position [2430, 0]
